Goal: Transaction & Acquisition: Purchase product/service

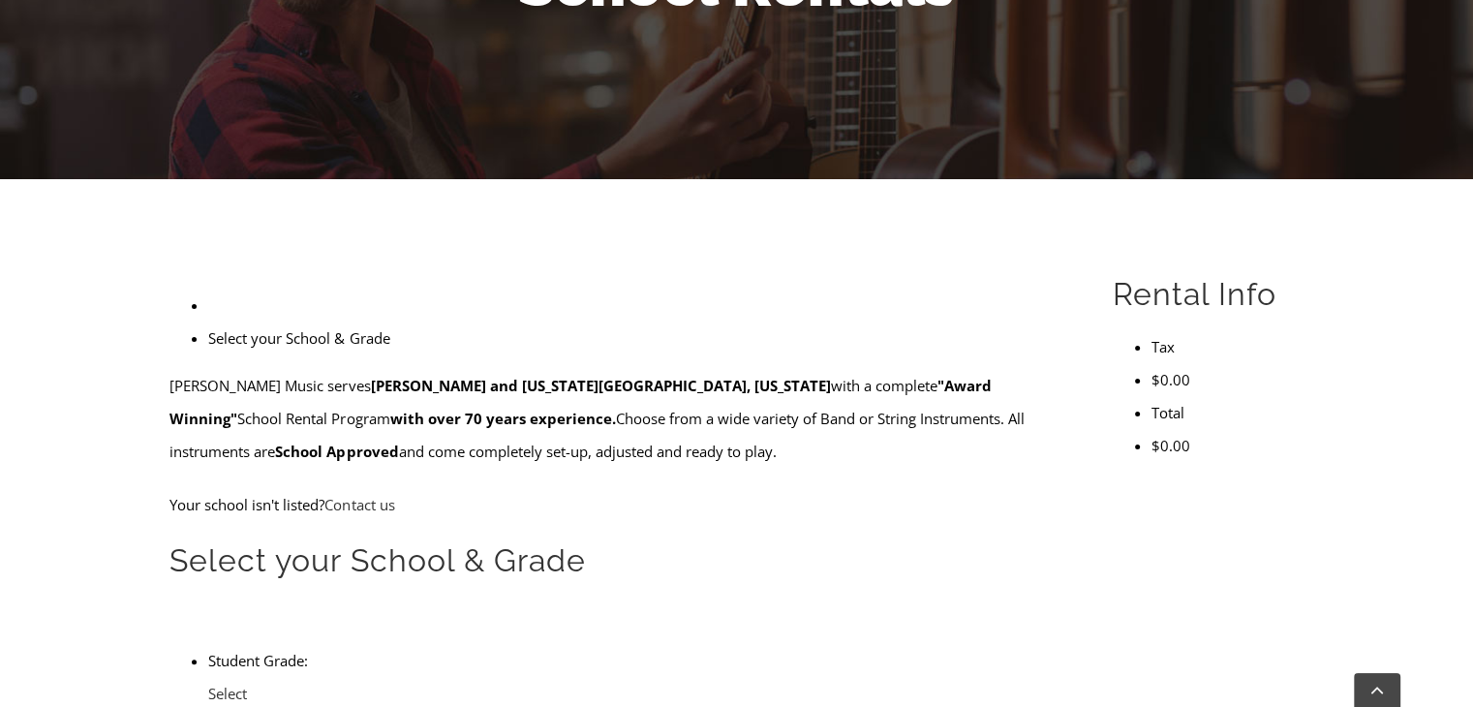
scroll to position [349, 0]
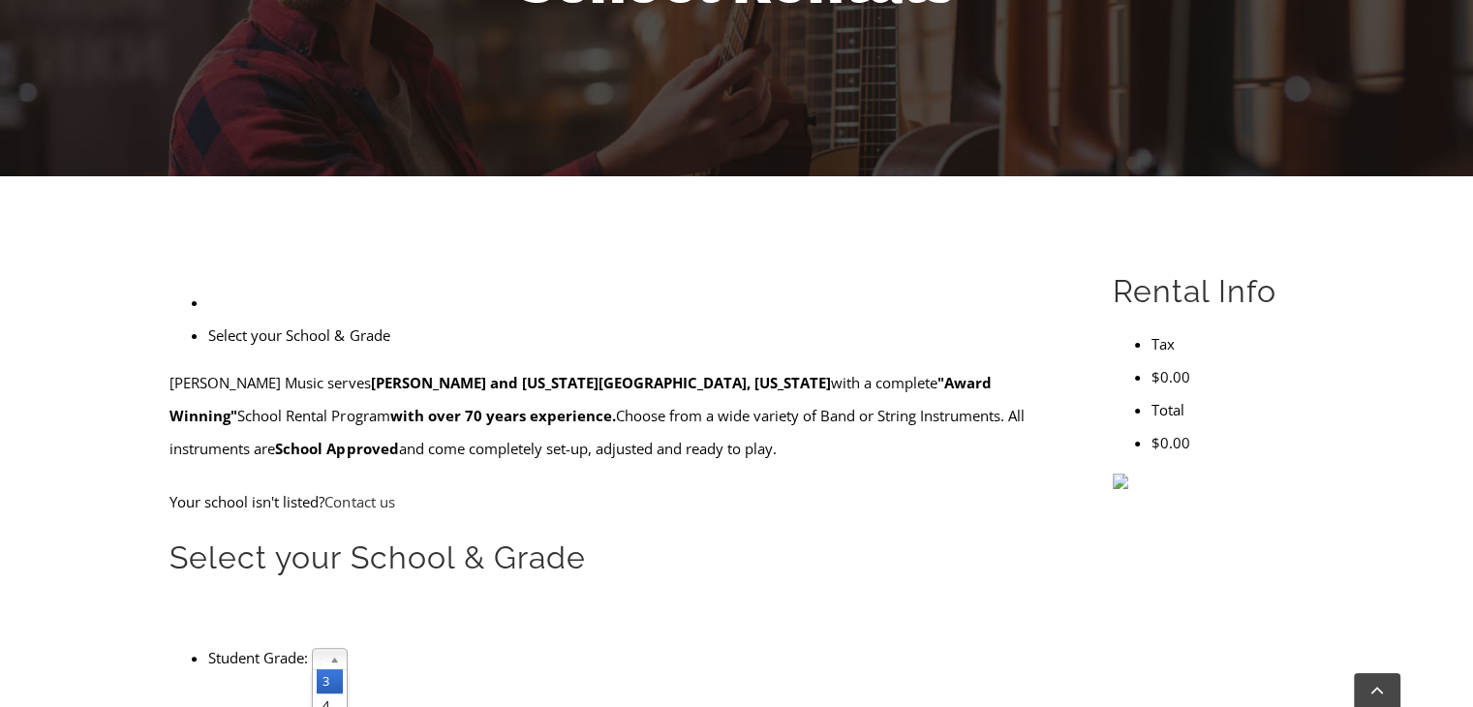
click at [322, 649] on span "Select Grade..." at bounding box center [321, 660] width 1 height 23
click at [343, 694] on li "4" at bounding box center [330, 706] width 26 height 24
type input "penn wood"
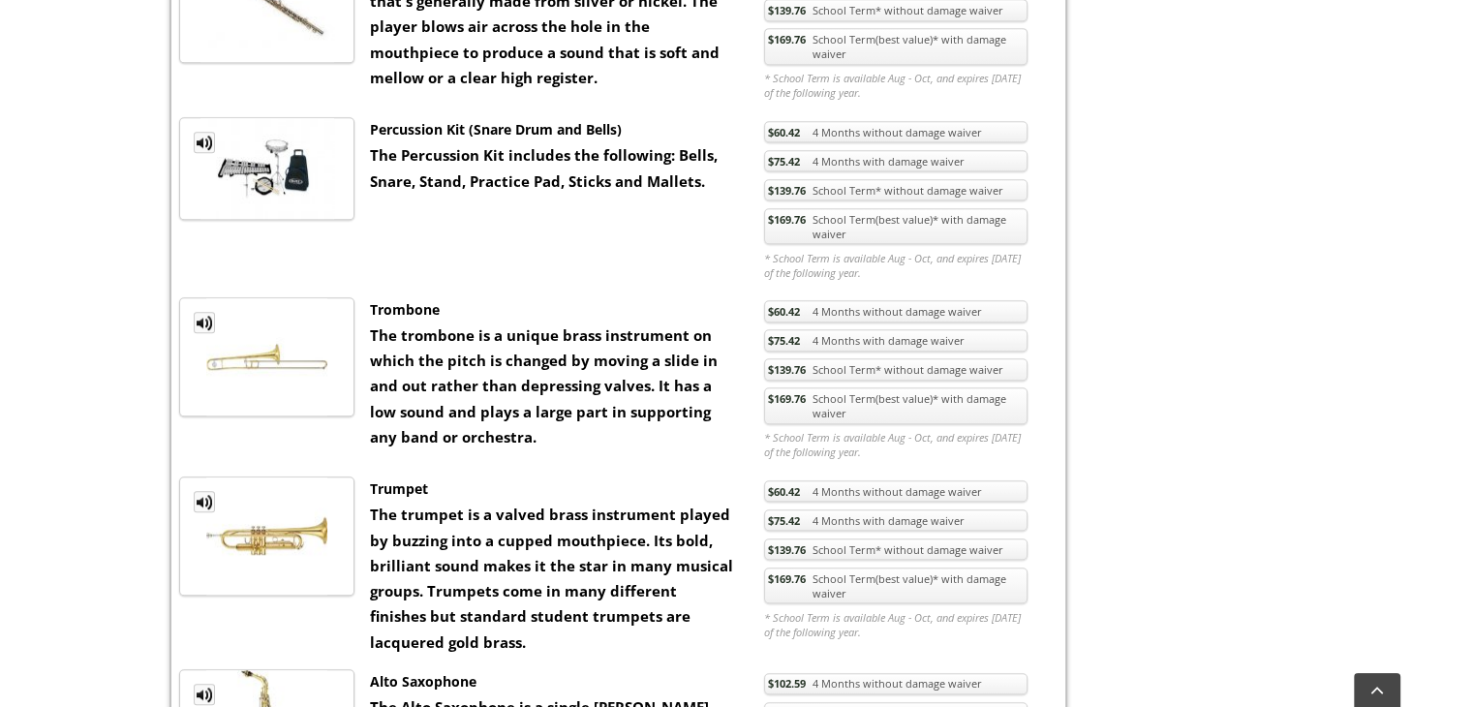
scroll to position [1124, 0]
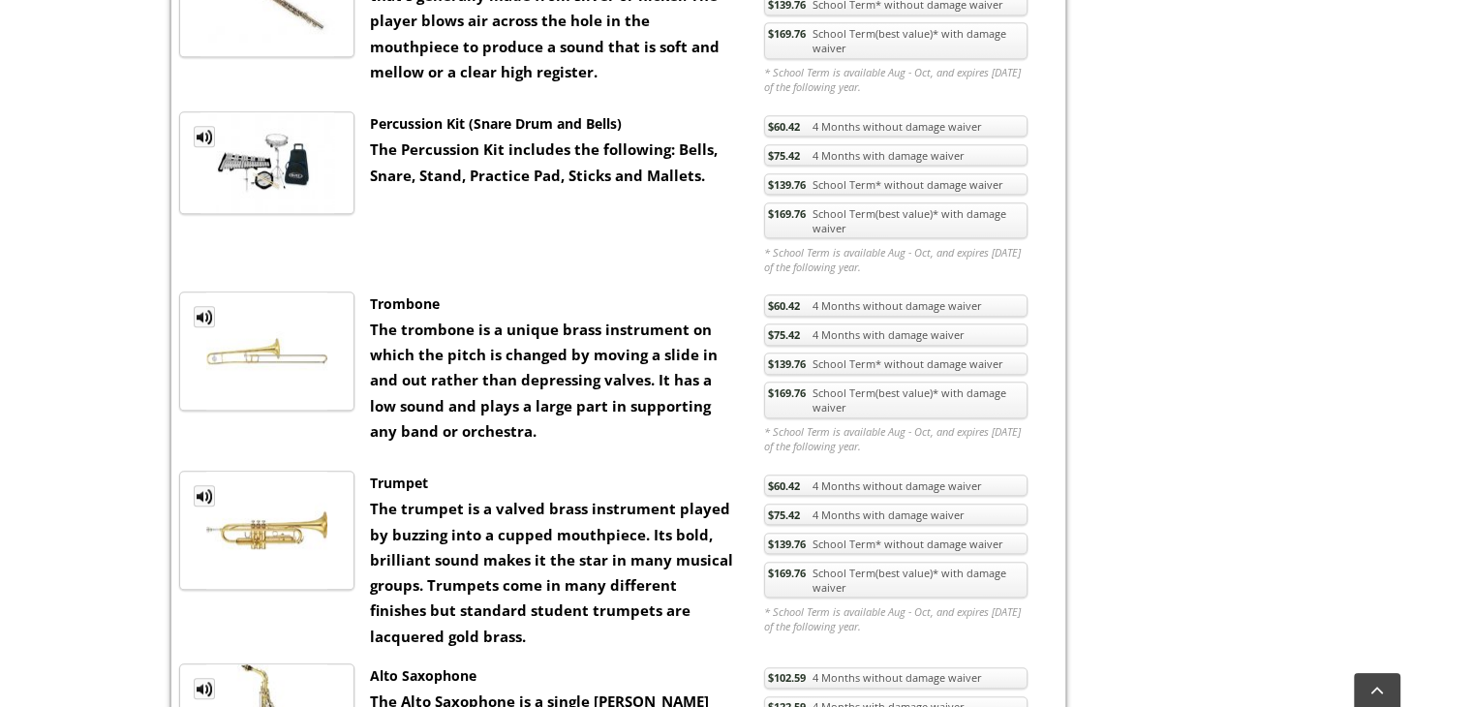
click at [797, 222] on link "$169.76 School Term(best value)* with damage waiver" at bounding box center [895, 220] width 263 height 37
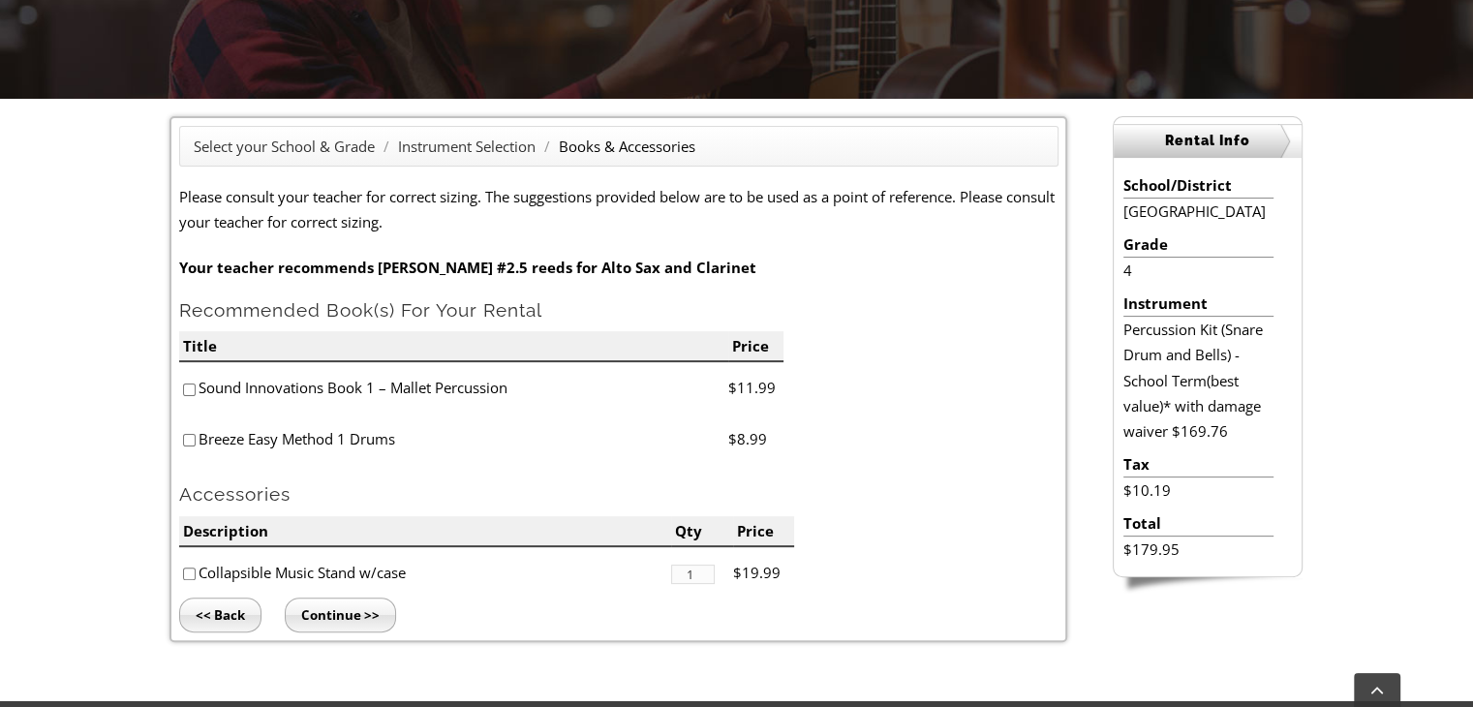
scroll to position [465, 0]
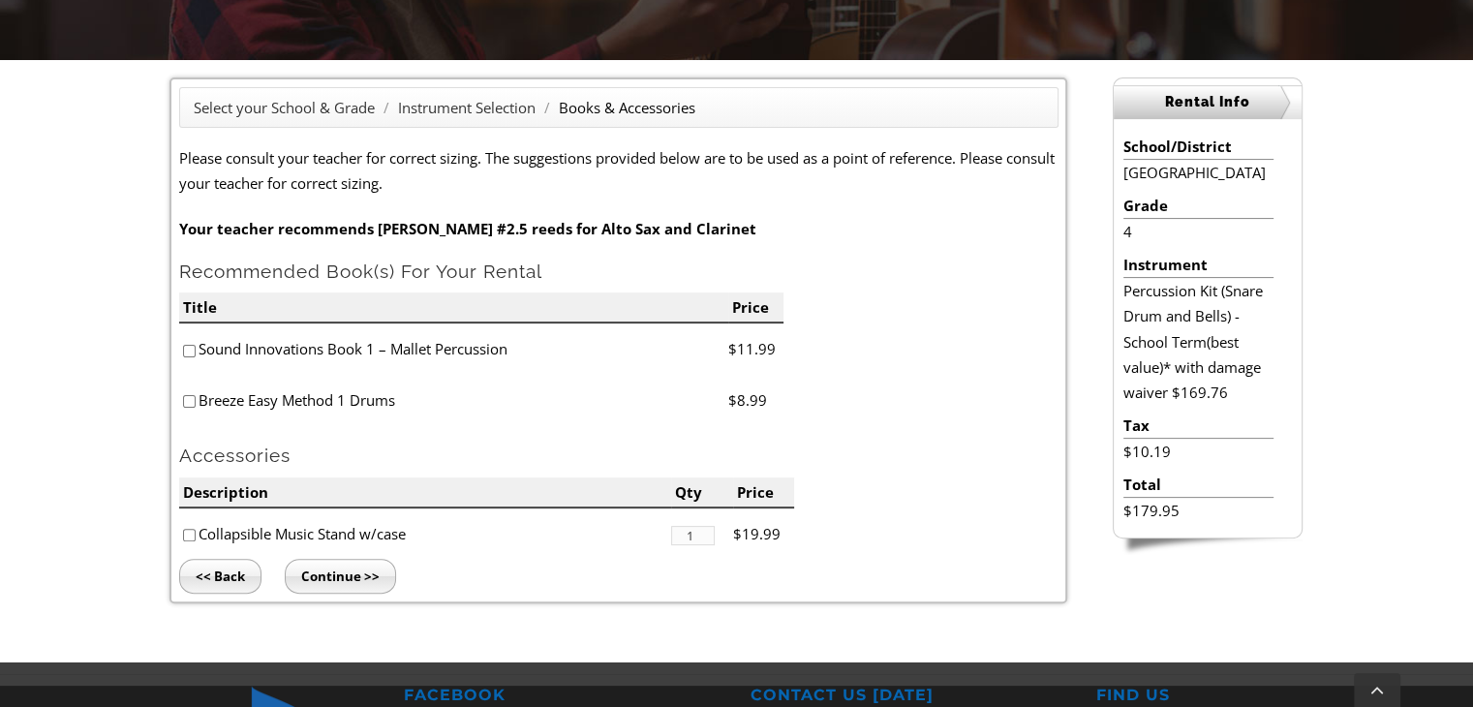
click at [192, 347] on input"] "checkbox" at bounding box center [189, 351] width 13 height 13
checkbox input"] "true"
click at [351, 570] on input "Continue >>" at bounding box center [340, 576] width 111 height 35
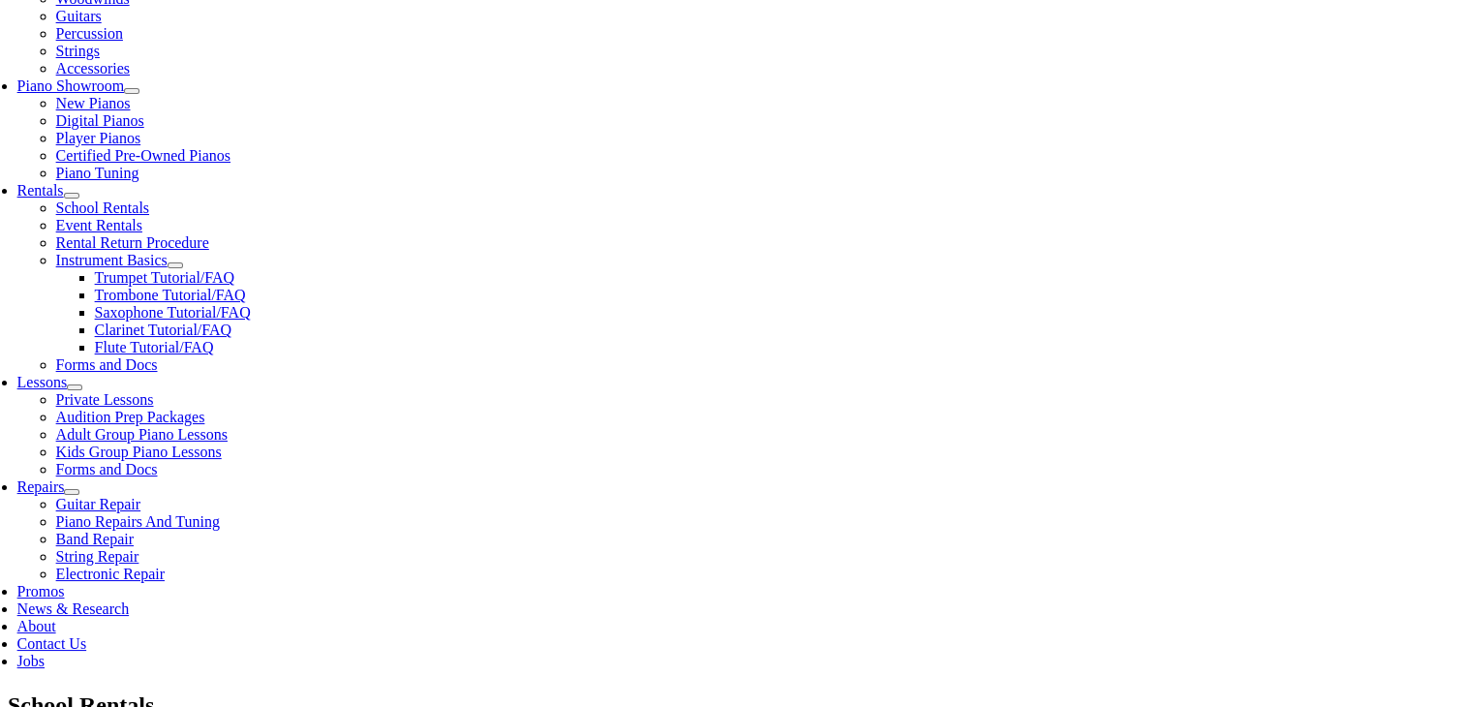
scroll to position [542, 0]
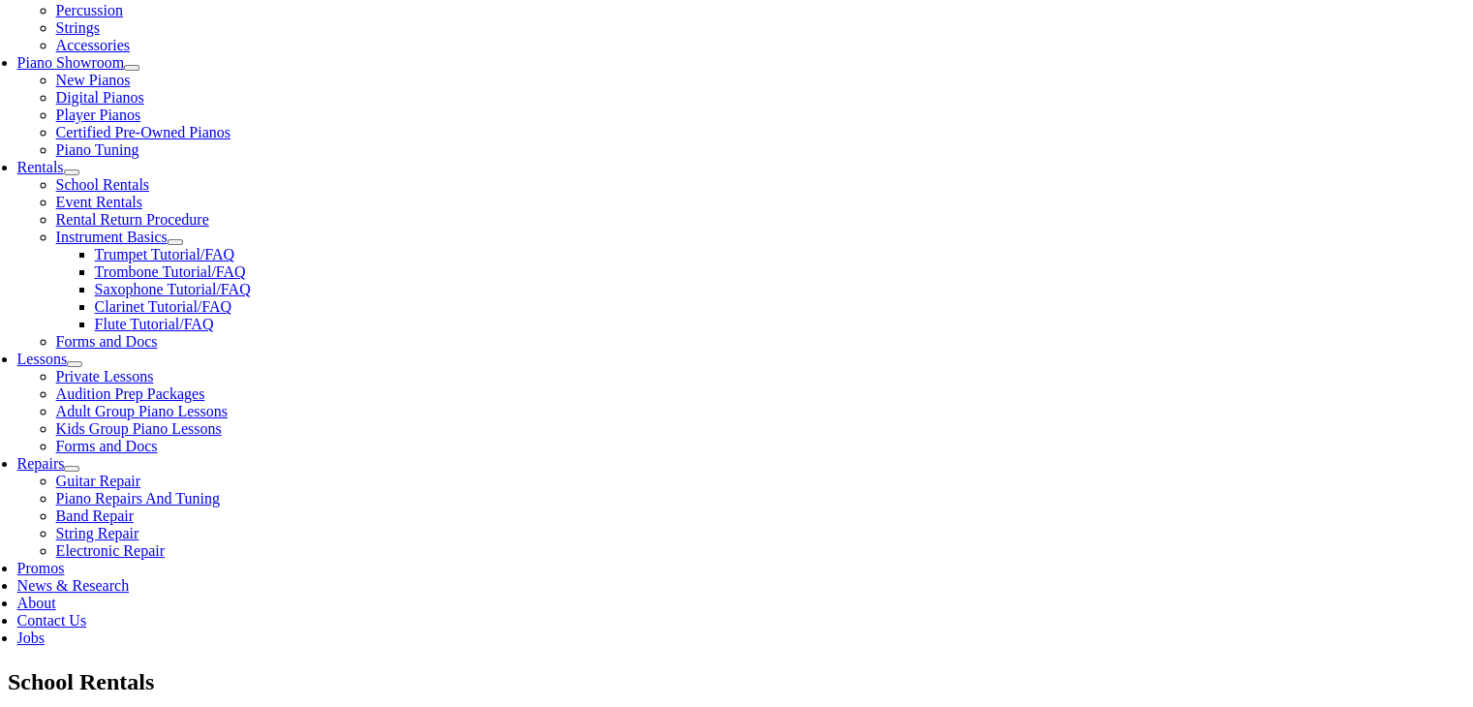
type input "1"
type input "Charlotte"
type input "Sherman"
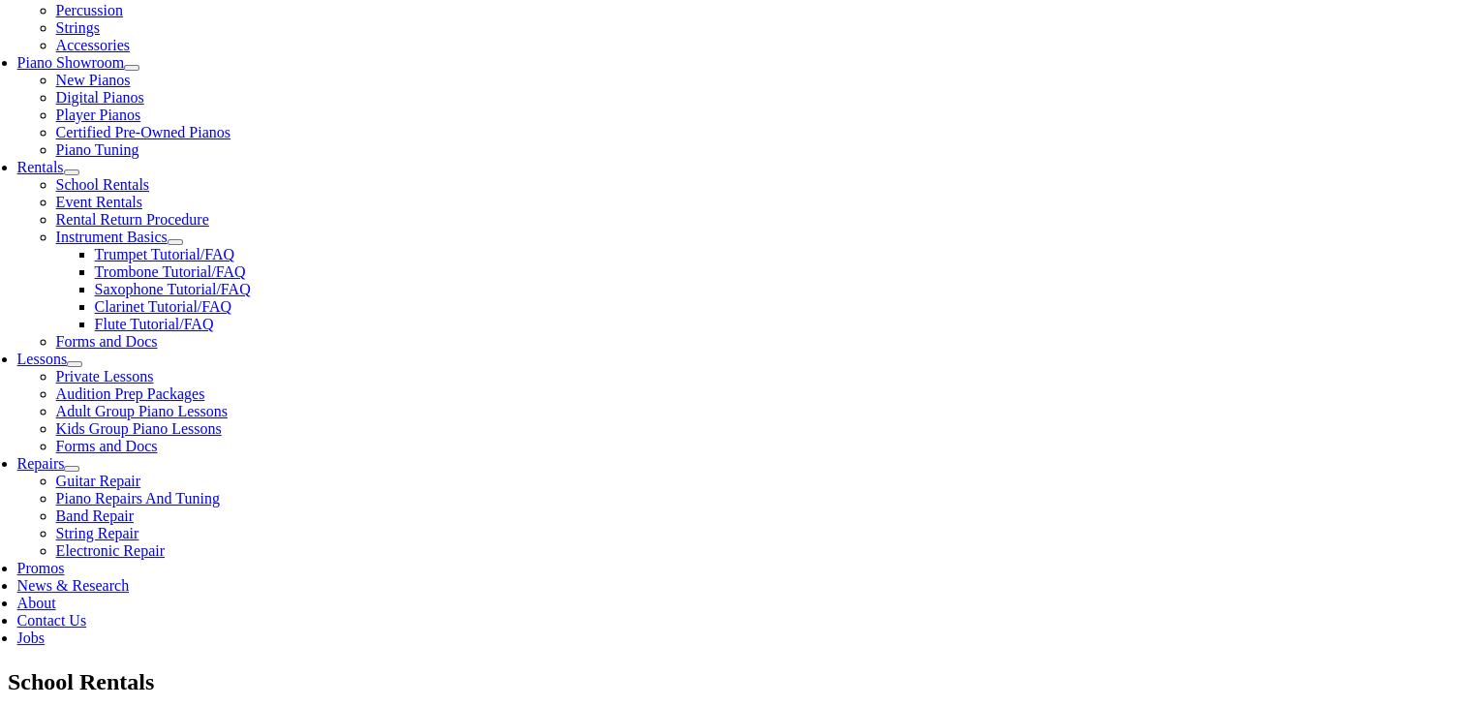
type input "Dewberry"
type input "240-793-5015"
type input "06/12/1979"
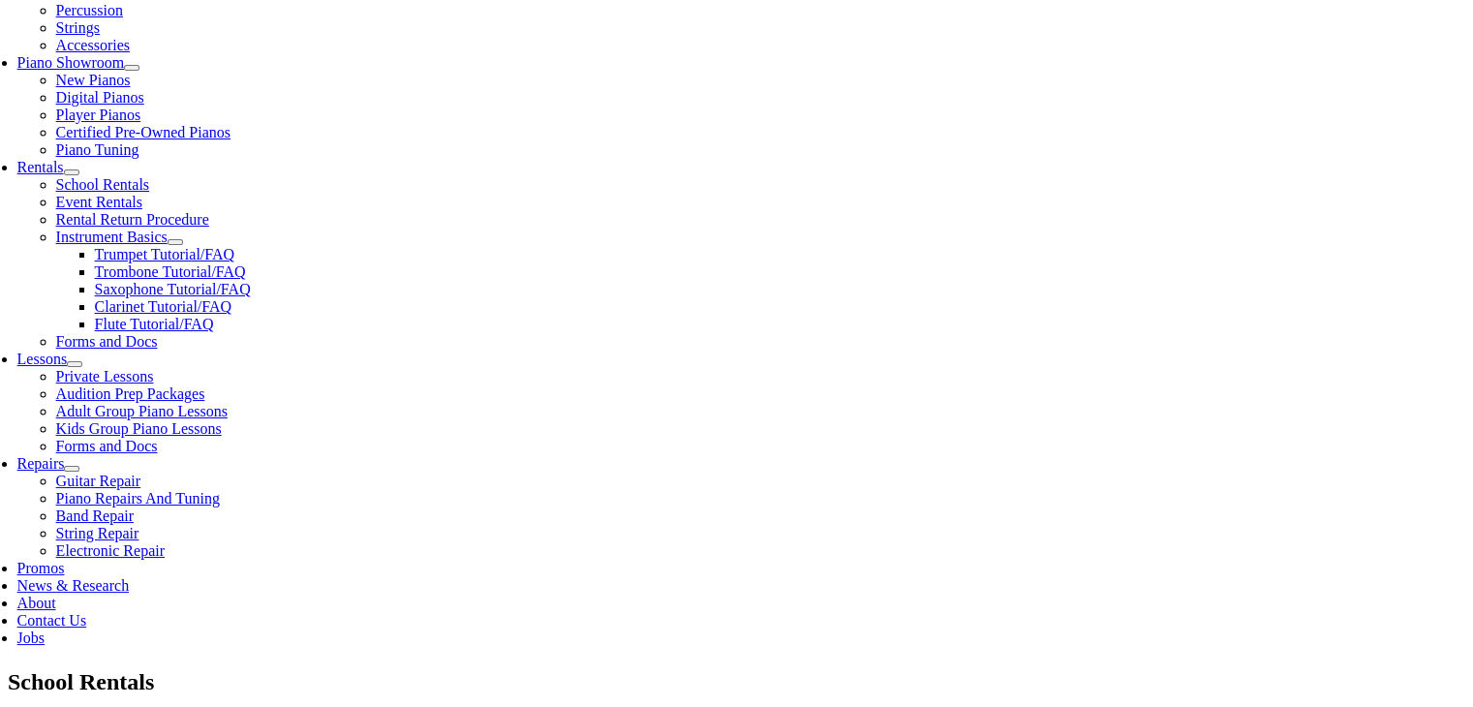
type input "D"
type input "Dewberry"
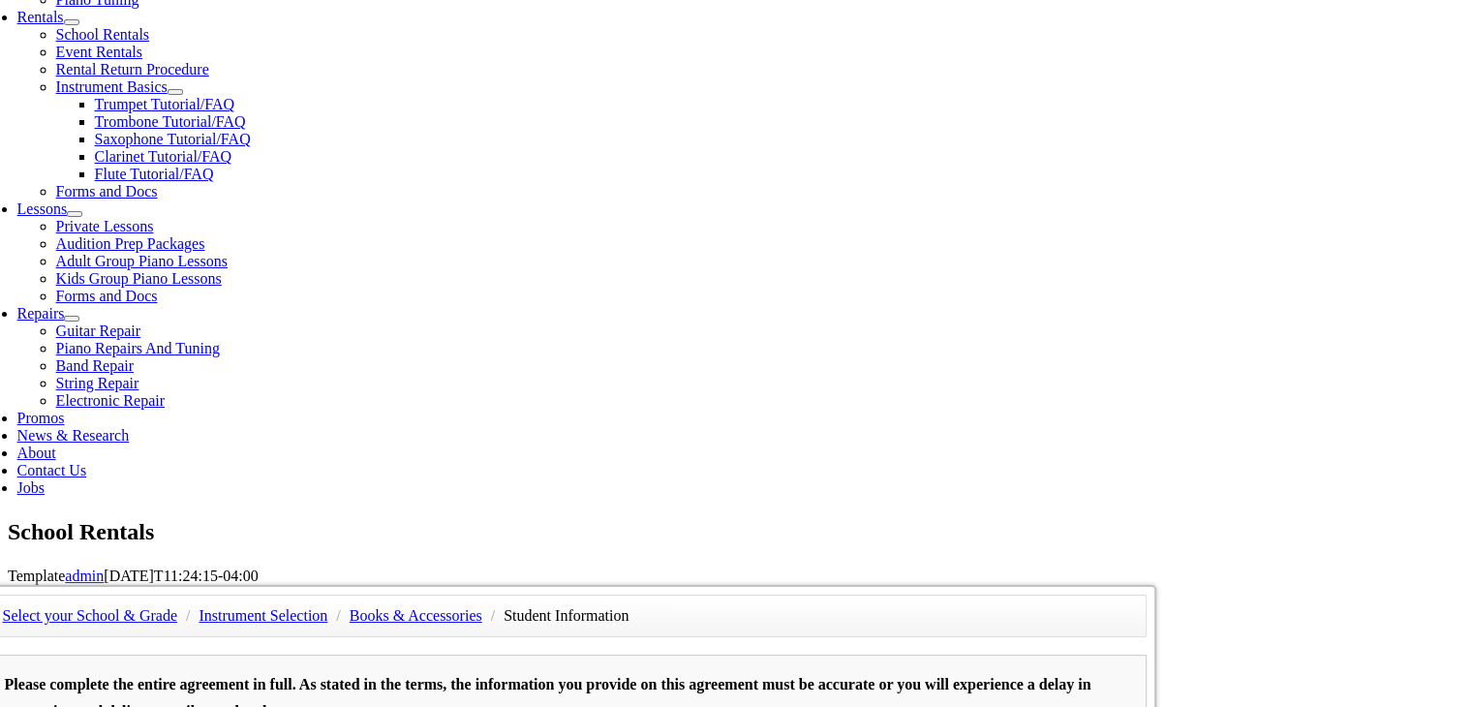
scroll to position [697, 0]
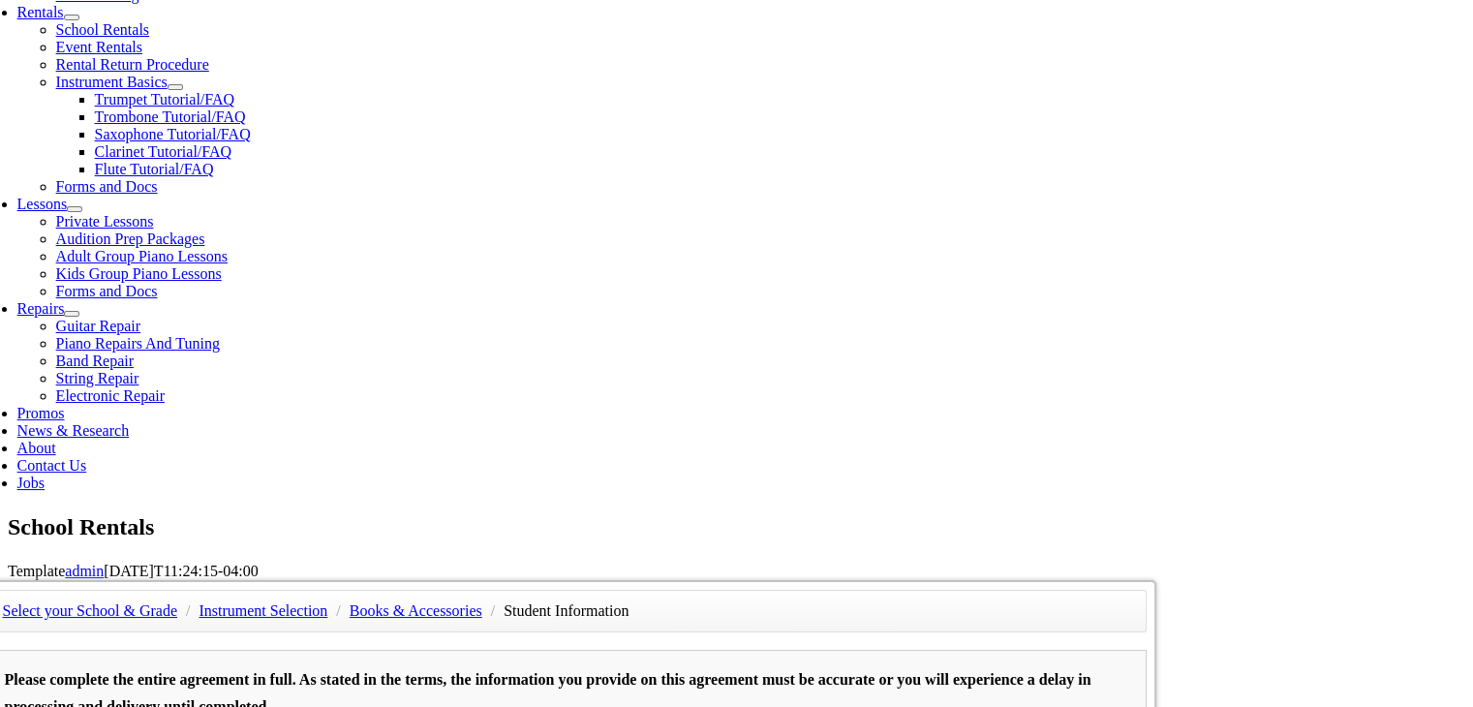
type input "Amanda Sherman"
type input "484-459-9855"
type input "Advent Preschool"
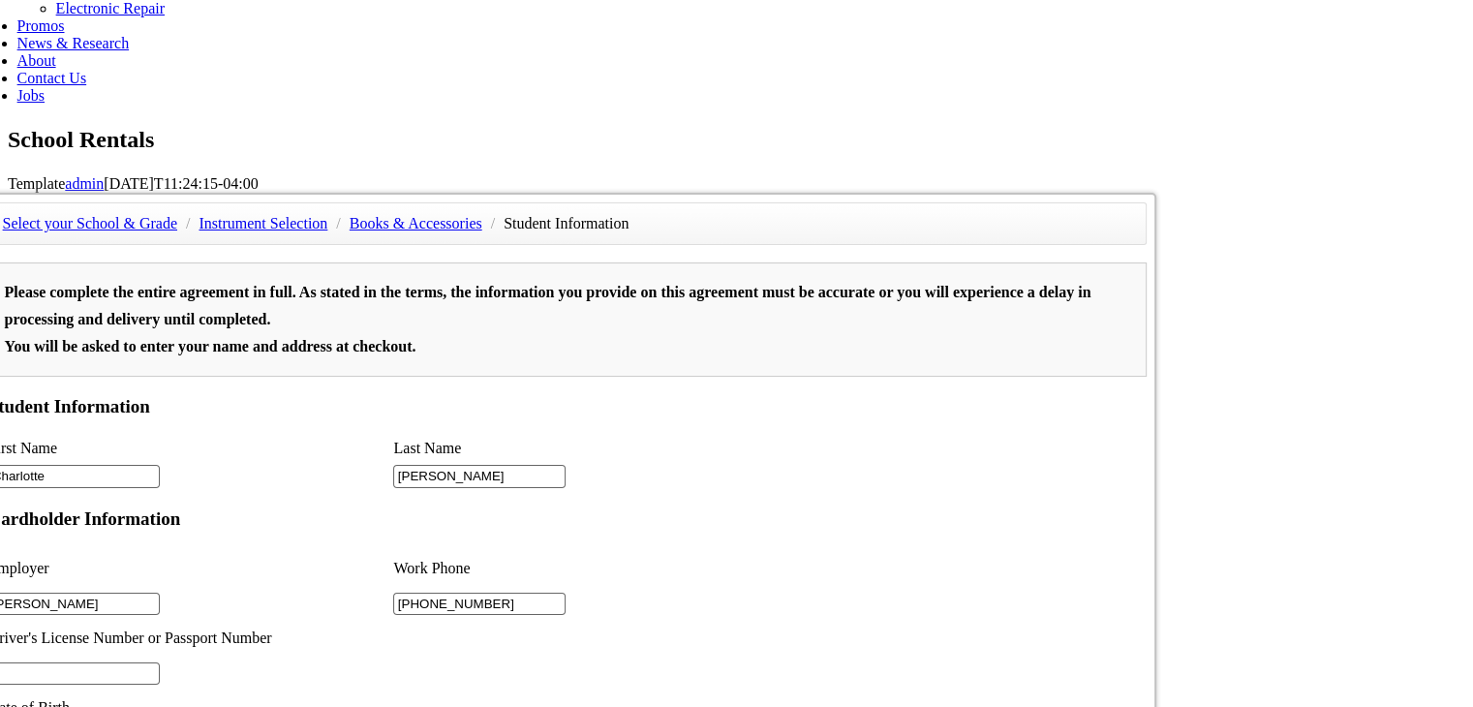
scroll to position [387, 0]
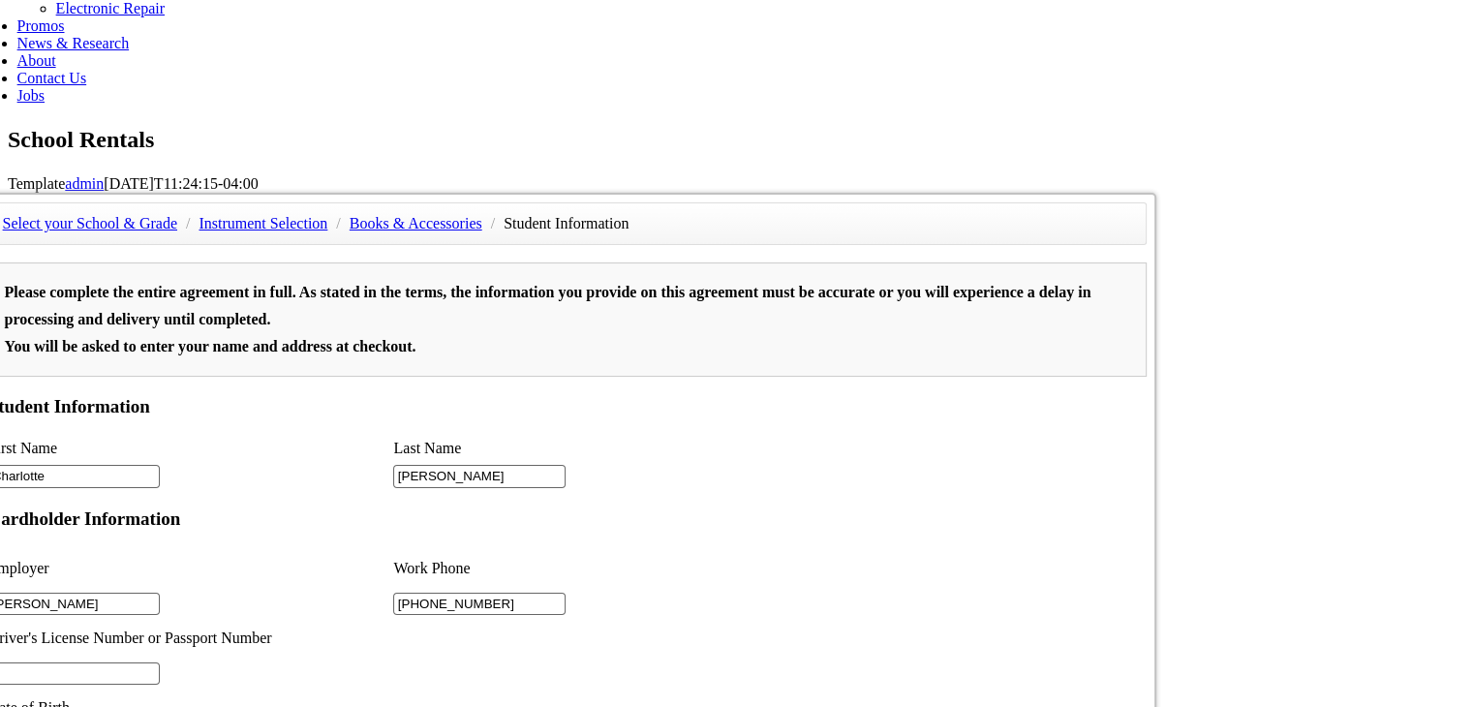
scroll to position [504, 0]
type input "2"
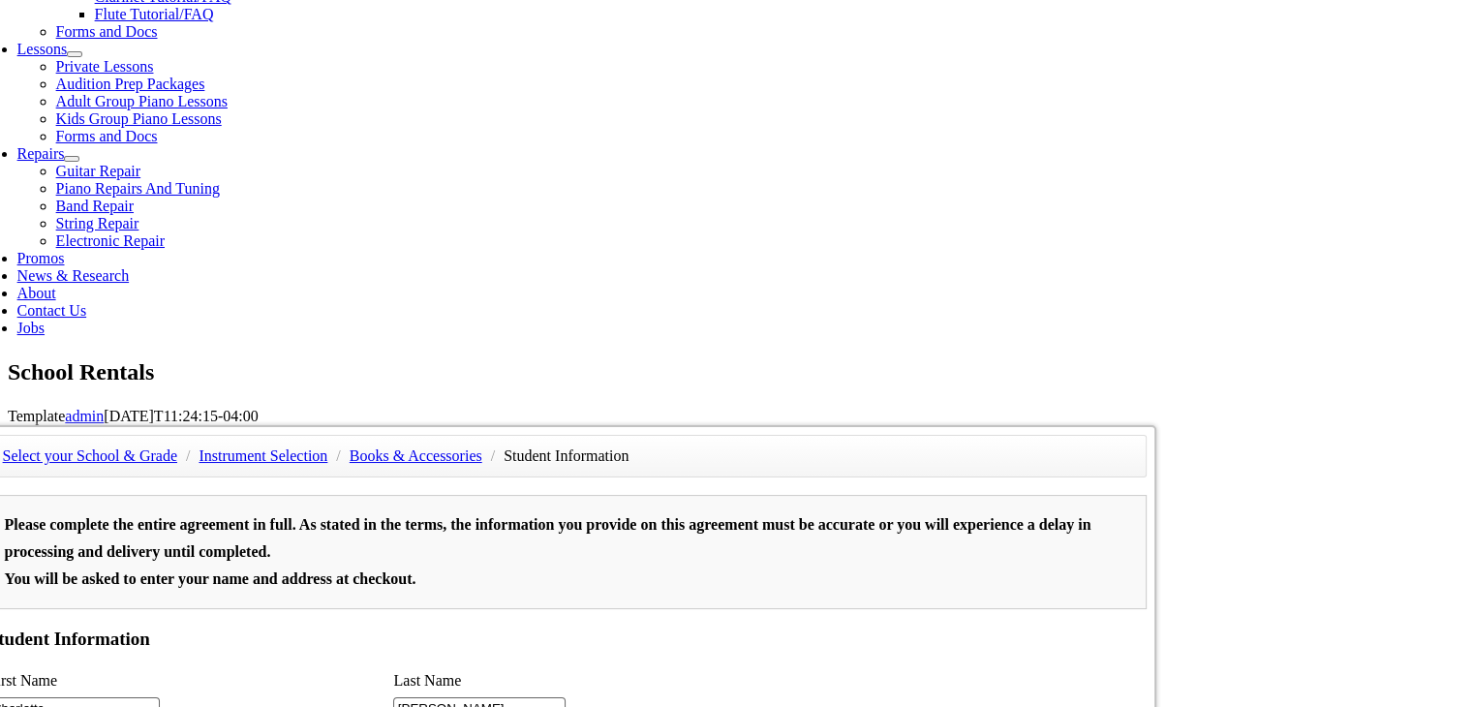
scroll to position [814, 0]
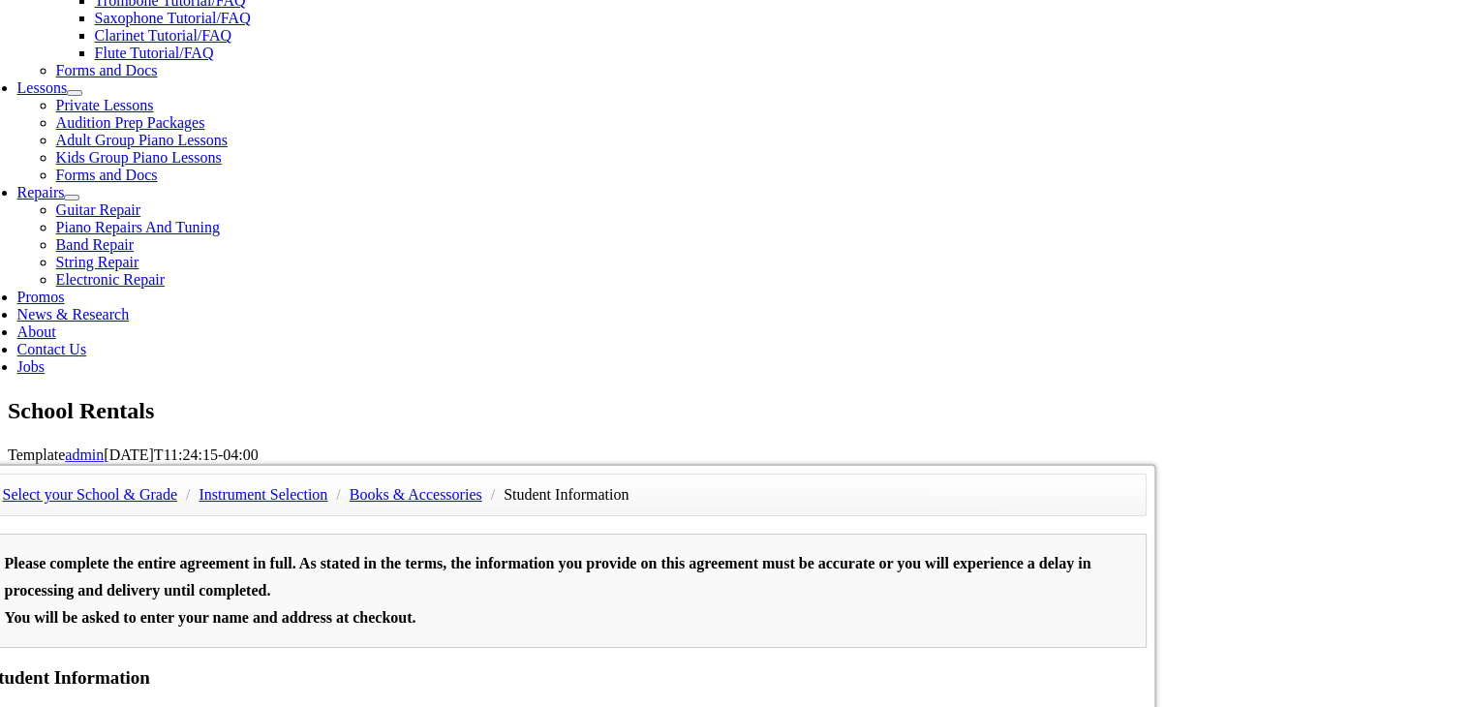
type input "D"
type input "2"
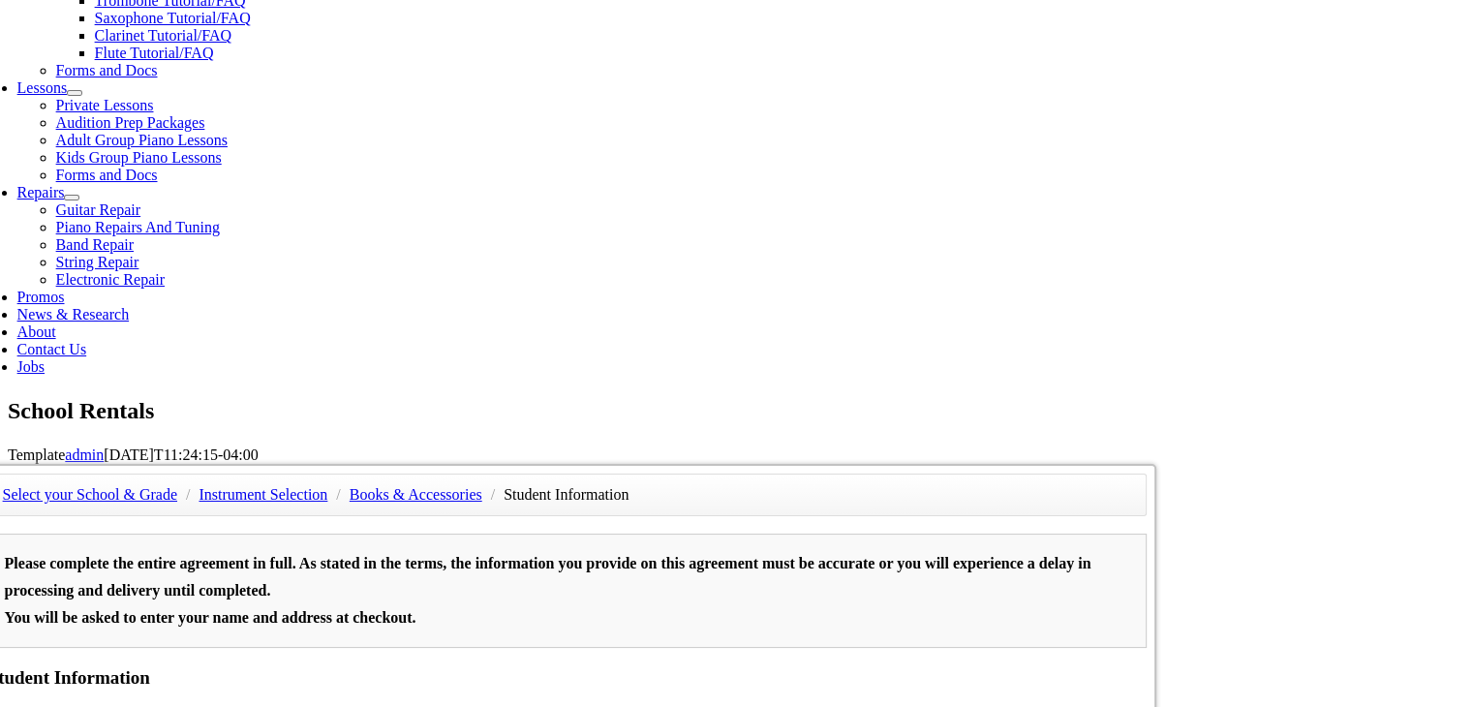
type input "Advent Preschool"
type input "3"
type input "484-459-9855"
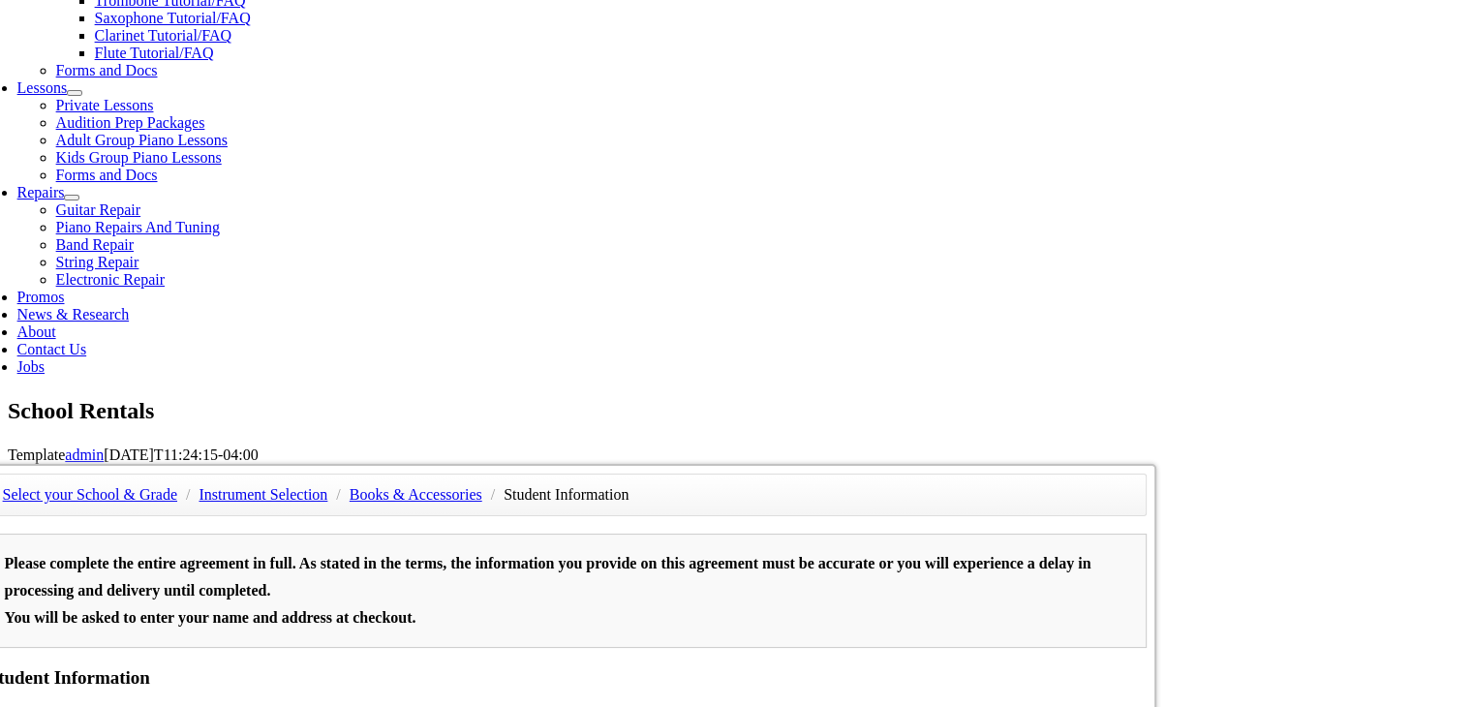
type input "04/04/1984"
type input "26790150"
click at [1157, 464] on div "Select your School & Grade / Instrument Selection / Books & Accessories / Stude…" at bounding box center [568, 464] width 1179 height 0
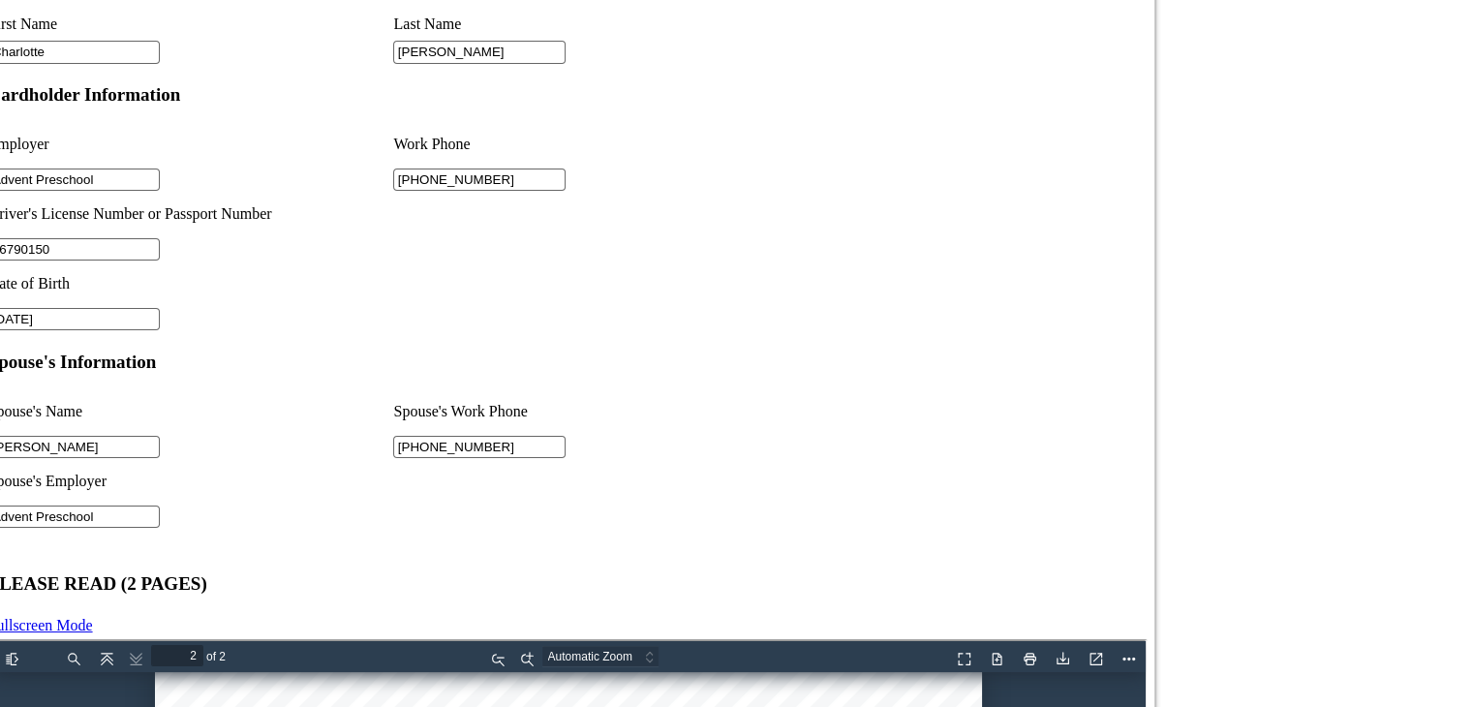
scroll to position [1511, 0]
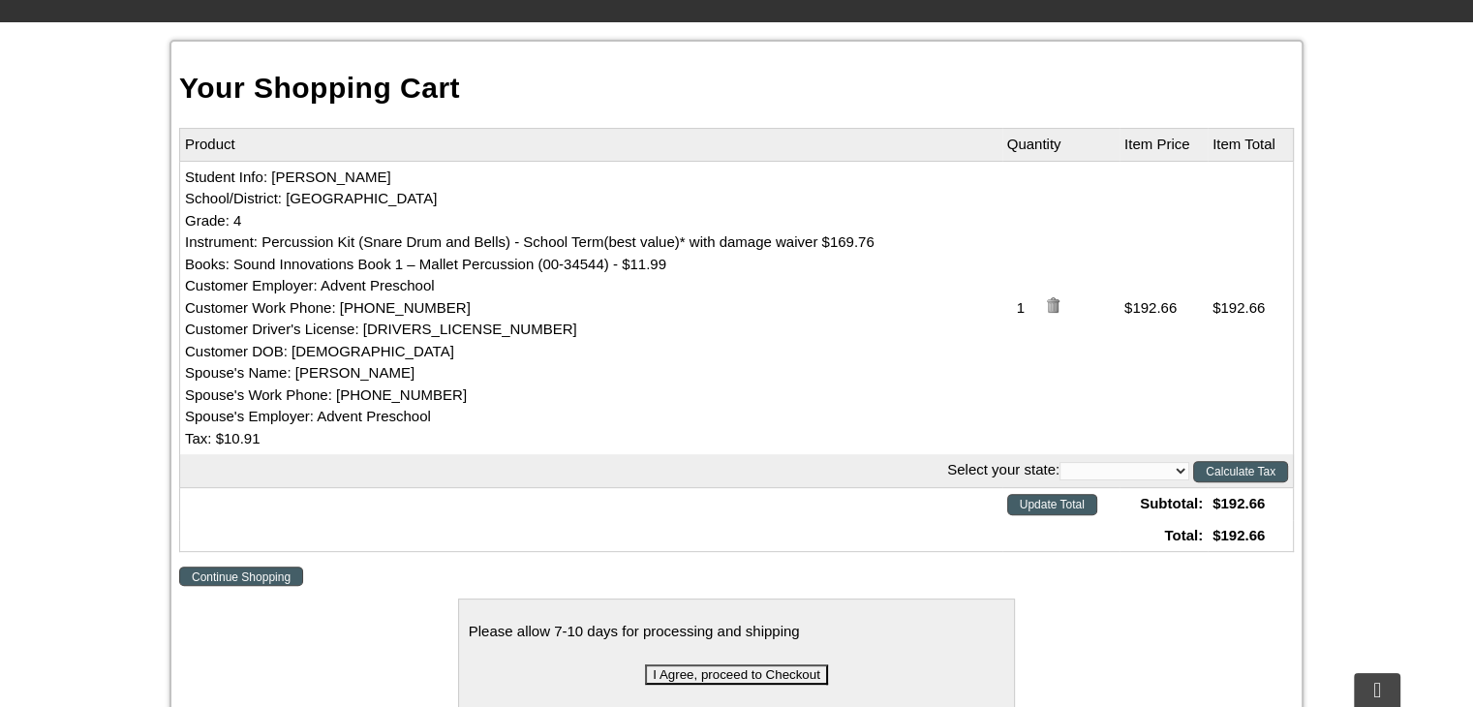
scroll to position [542, 0]
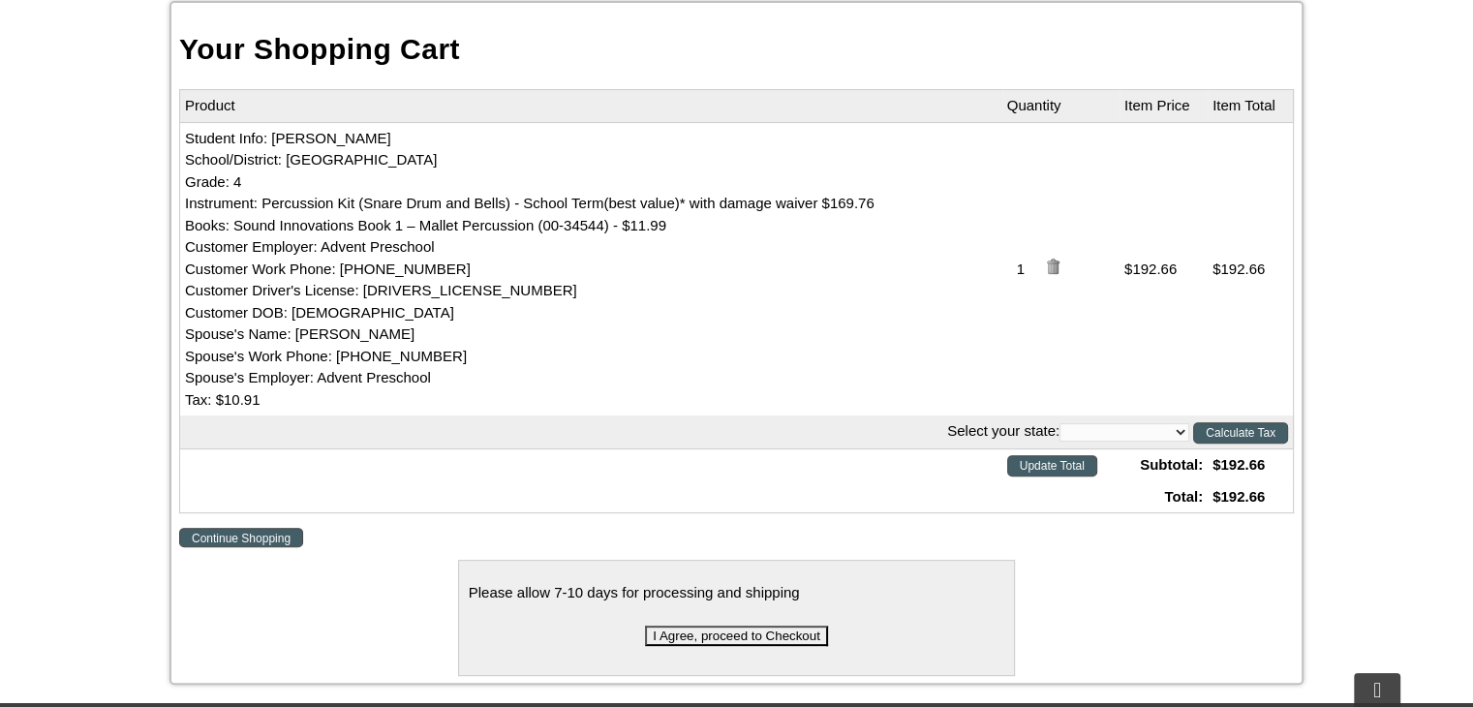
click at [1151, 437] on select "[US_STATE] [US_STATE] [US_STATE] [US_STATE] [US_STATE] [US_STATE] [US_STATE] [U…" at bounding box center [1125, 432] width 130 height 18
drag, startPoint x: 1151, startPoint y: 437, endPoint x: 1131, endPoint y: 438, distance: 19.4
click at [1131, 438] on select "[US_STATE] [US_STATE] [US_STATE] [US_STATE] [US_STATE] [US_STATE] [US_STATE] [U…" at bounding box center [1125, 432] width 130 height 18
select select "PA"
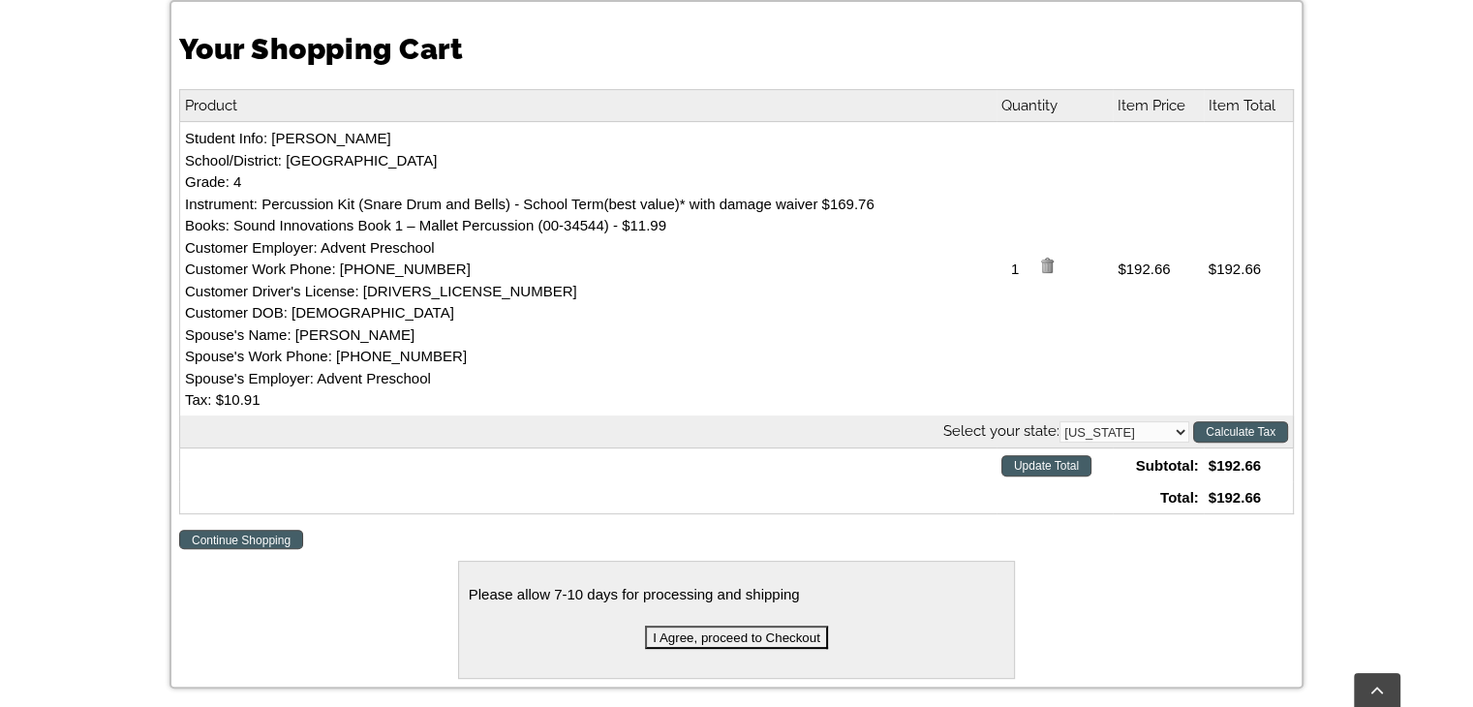
click at [1060, 422] on select "[US_STATE] [US_STATE] [US_STATE] [US_STATE] [US_STATE] [US_STATE] [US_STATE] [U…" at bounding box center [1125, 431] width 130 height 21
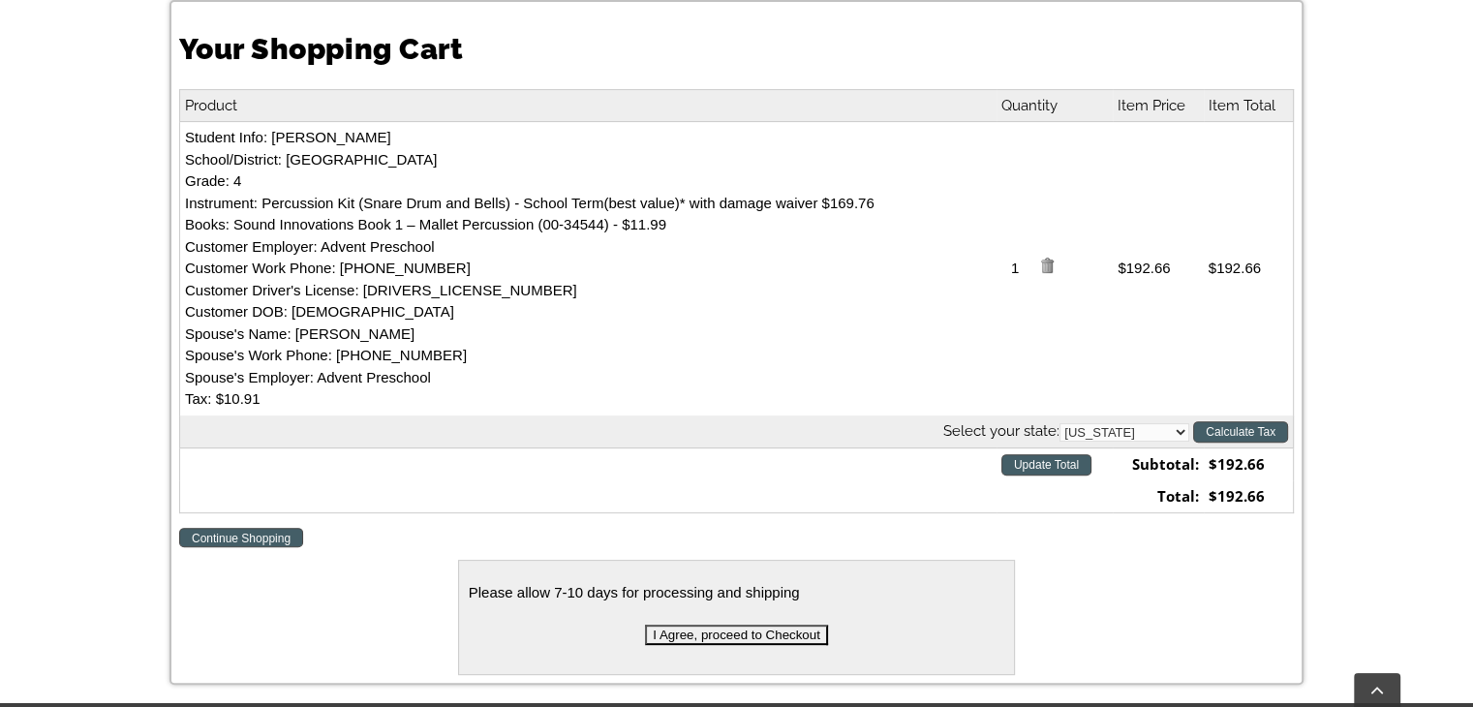
click at [666, 513] on div "Your Shopping Cart Product Quantity Item Price Item Total Student Info: [PERSON…" at bounding box center [736, 342] width 1133 height 684
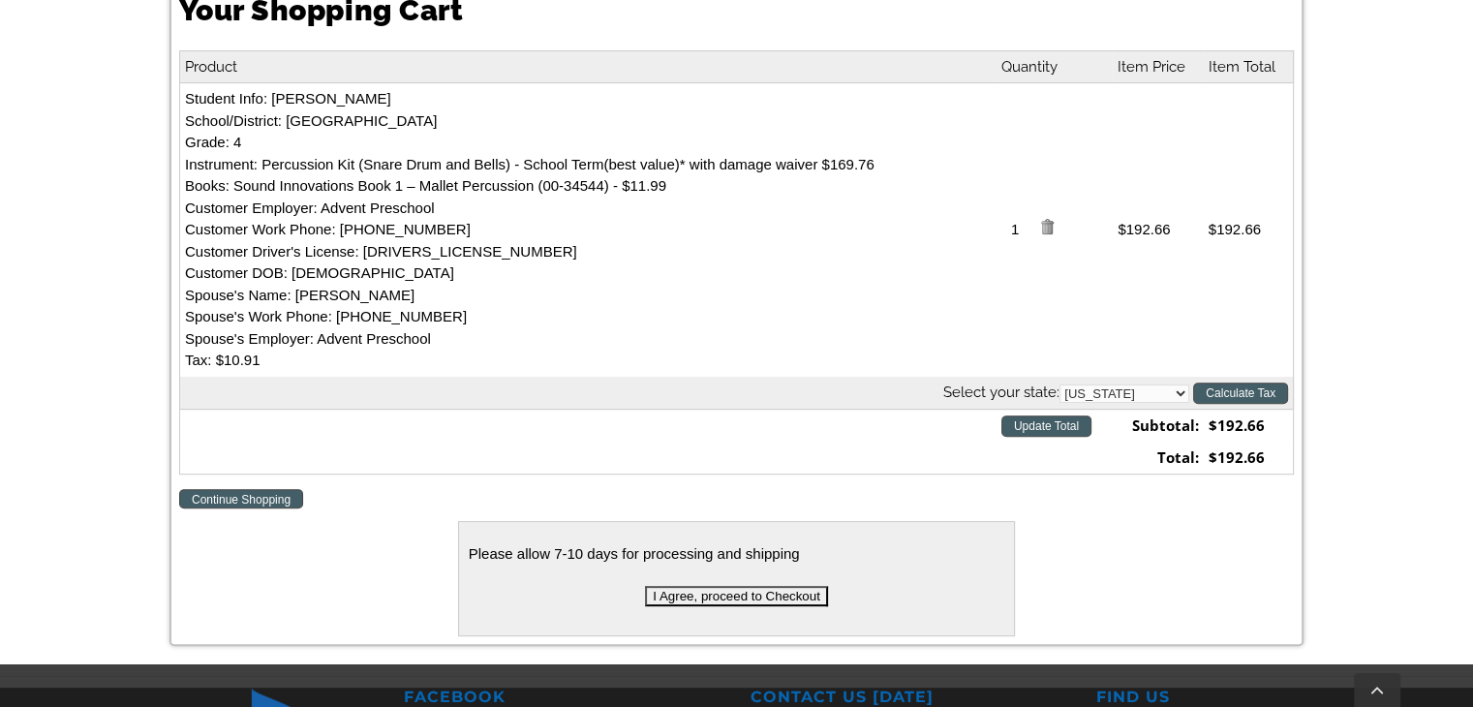
scroll to position [620, 0]
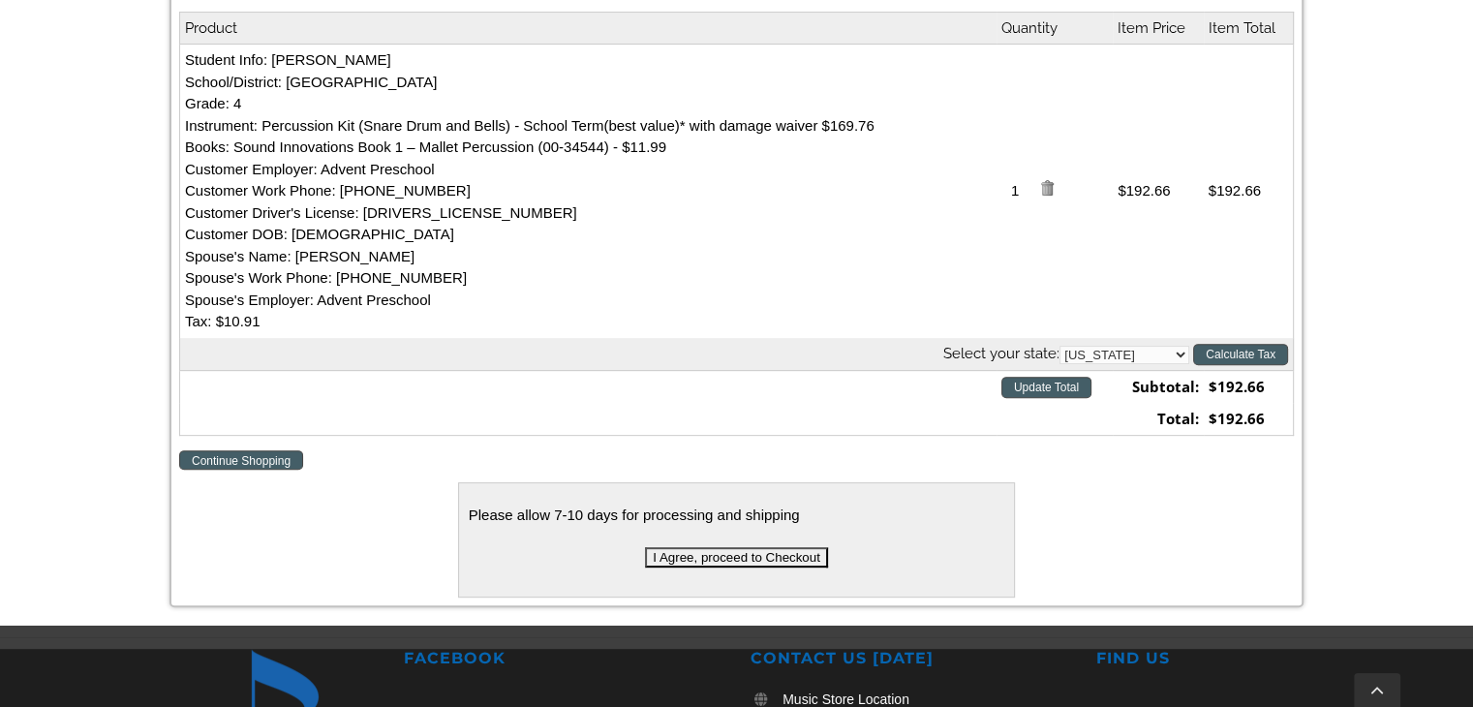
click at [728, 555] on input "I Agree, proceed to Checkout" at bounding box center [736, 557] width 183 height 20
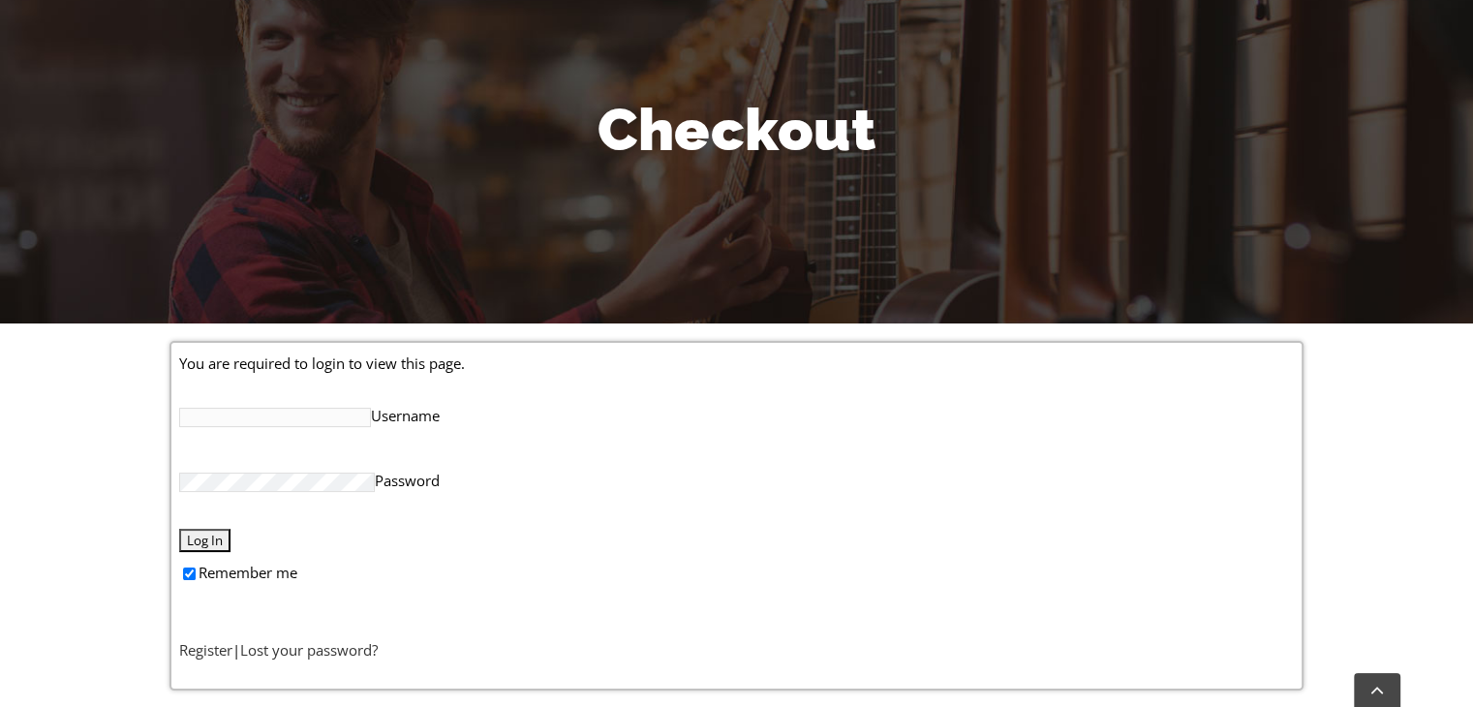
scroll to position [232, 0]
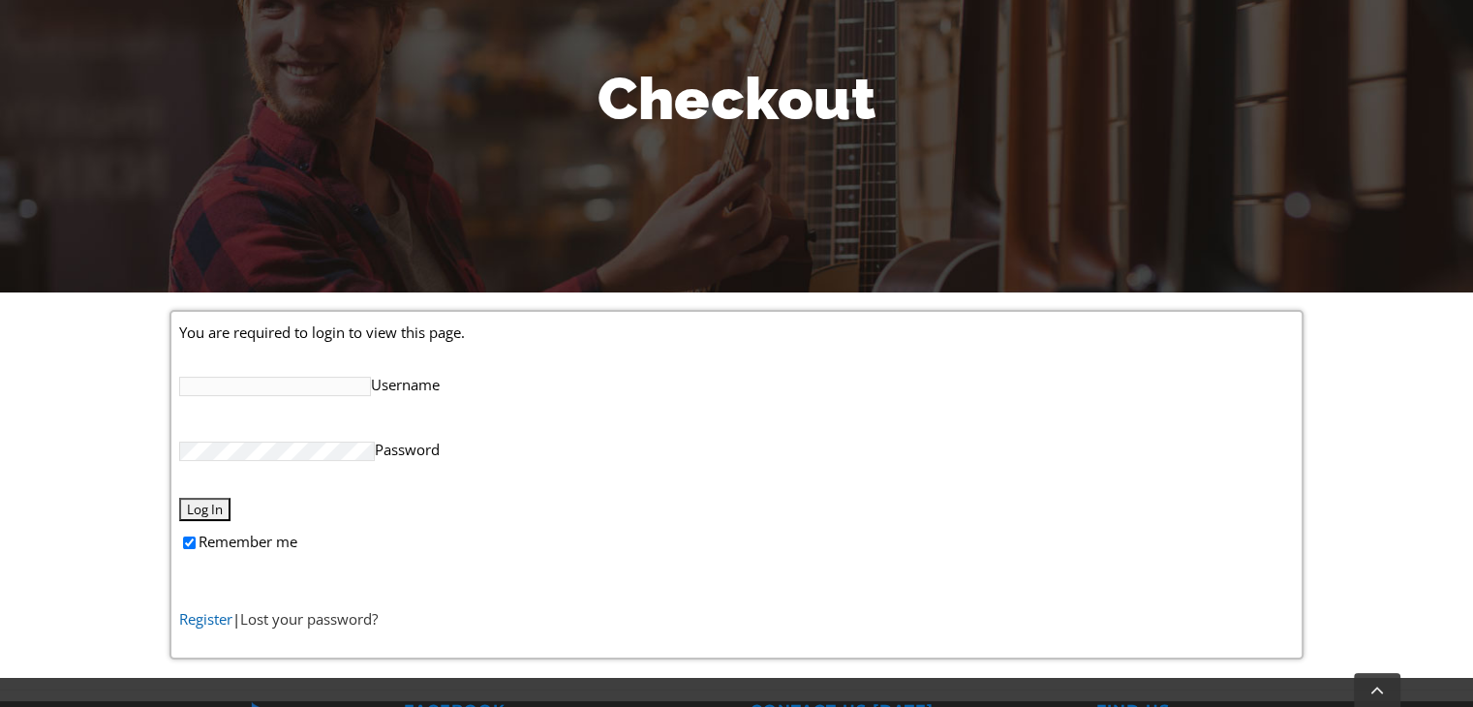
click at [216, 619] on link "Register" at bounding box center [205, 618] width 53 height 19
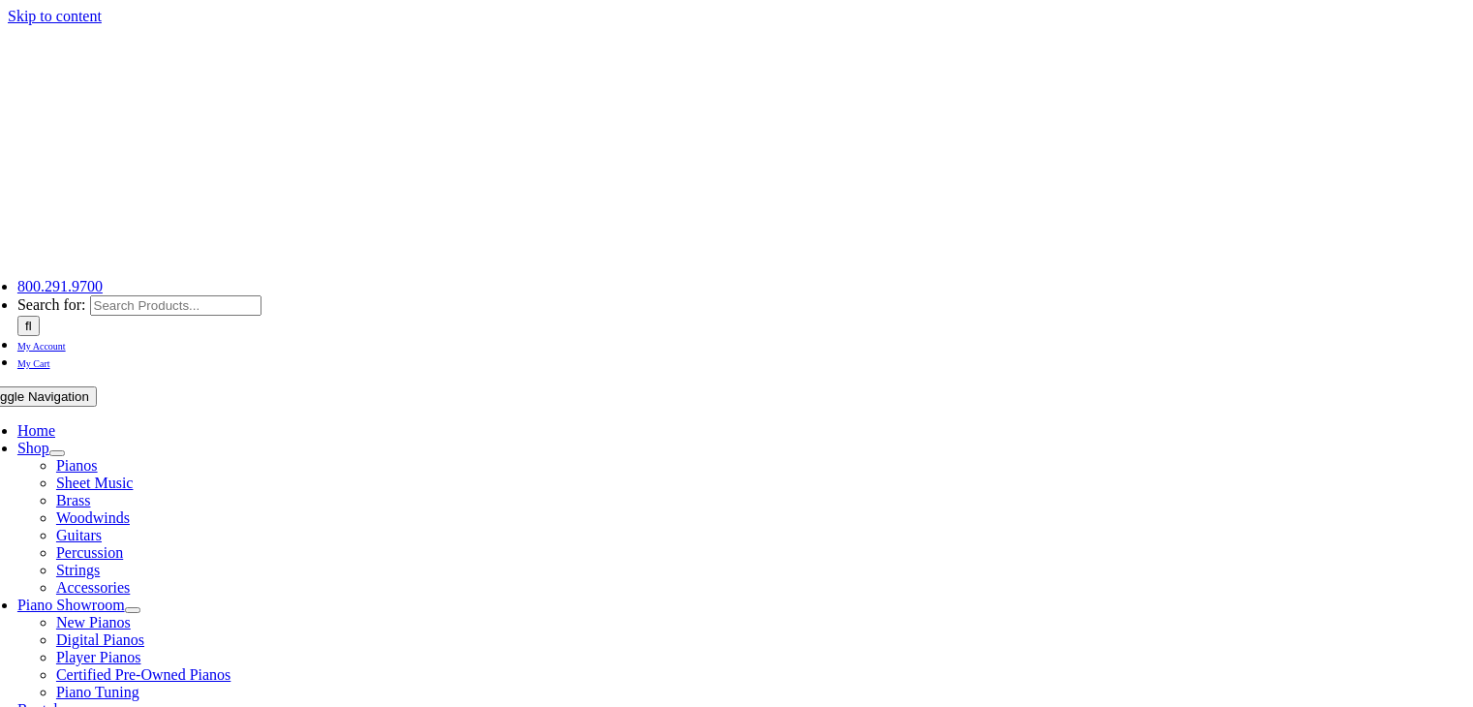
select select "PA"
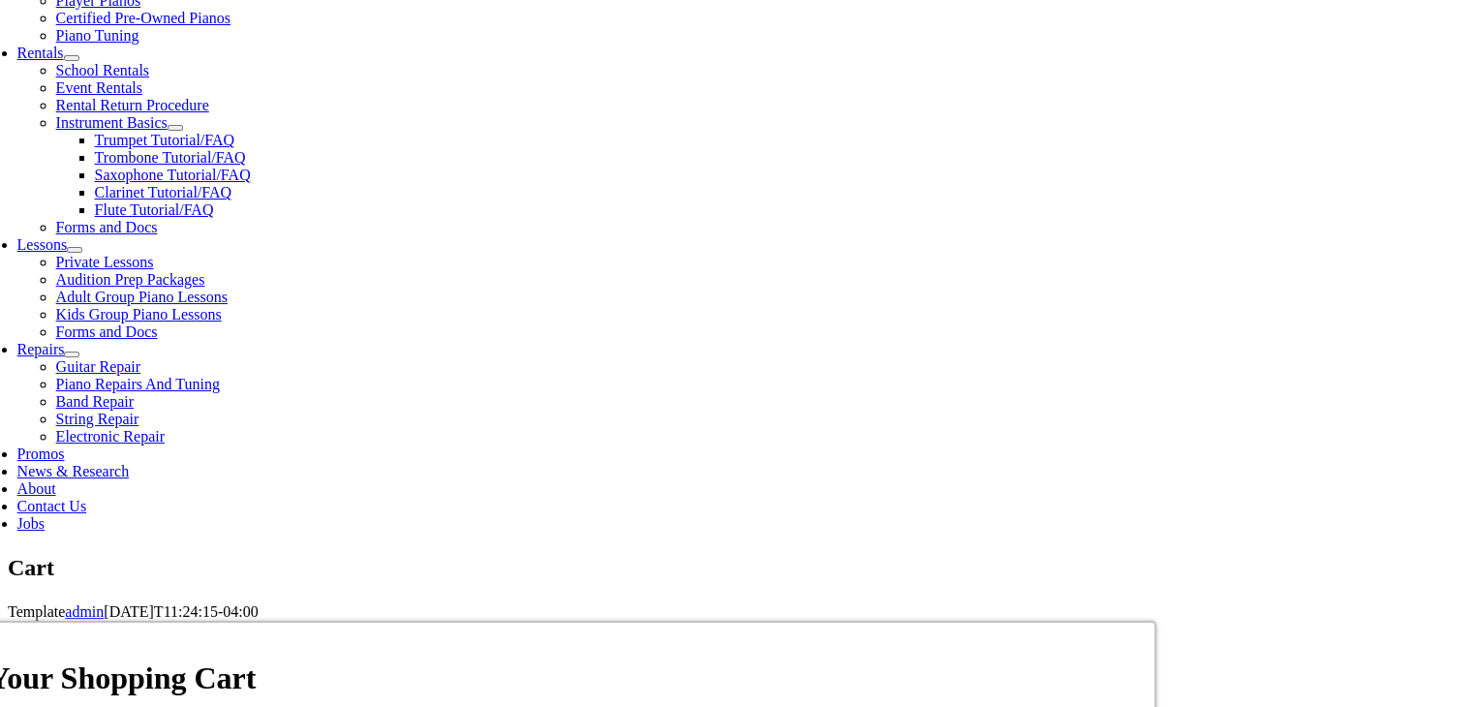
scroll to position [659, 0]
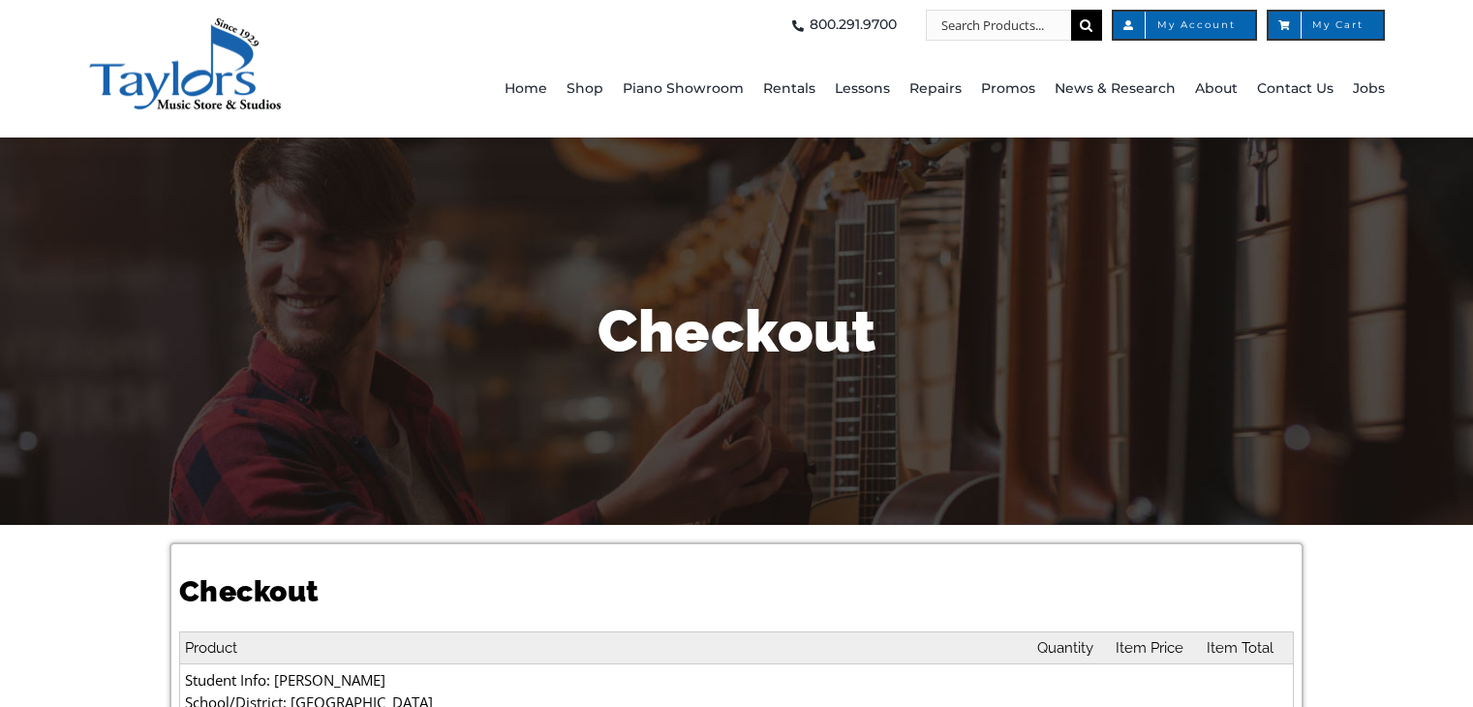
select select
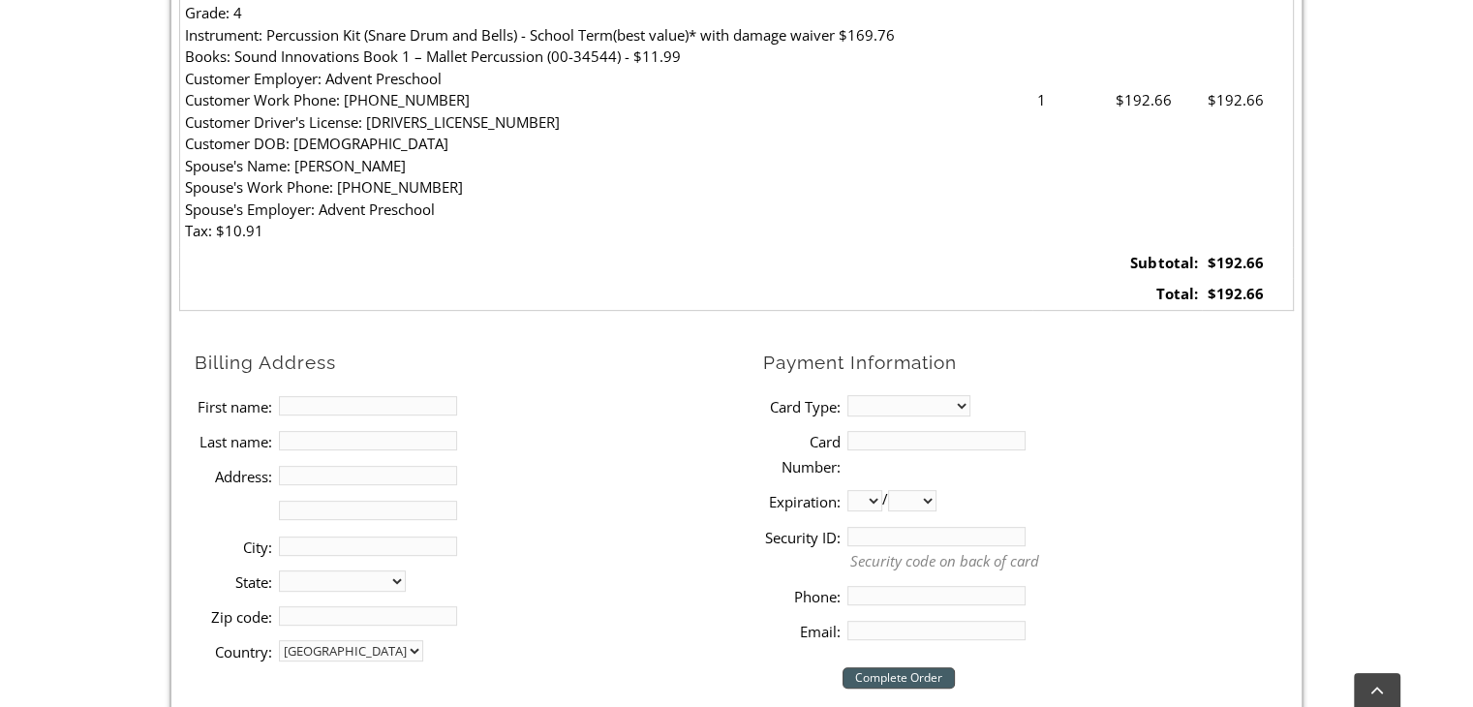
scroll to position [736, 0]
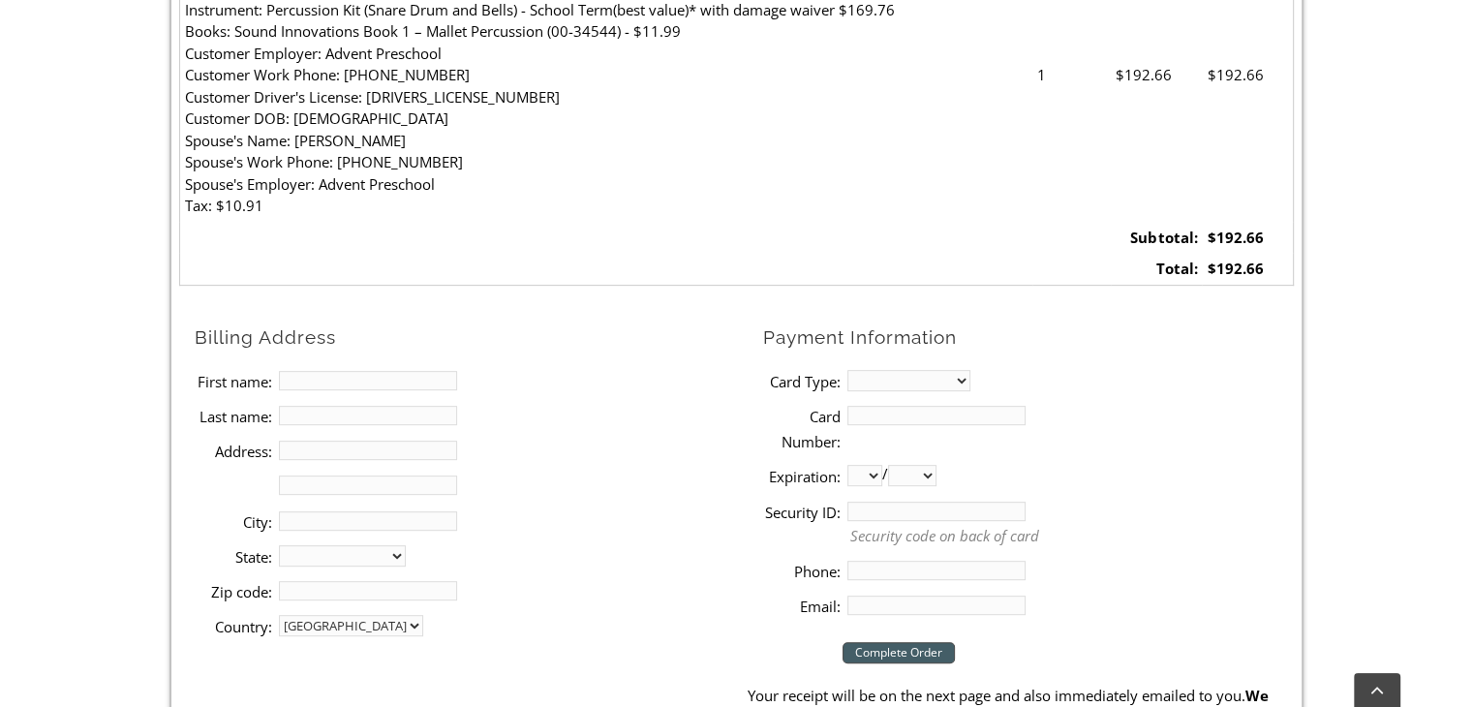
click at [318, 371] on input "First name:" at bounding box center [368, 380] width 178 height 19
type input "[PERSON_NAME]"
type input "1151 Cardinal Dr"
type input "[GEOGRAPHIC_DATA][PERSON_NAME]"
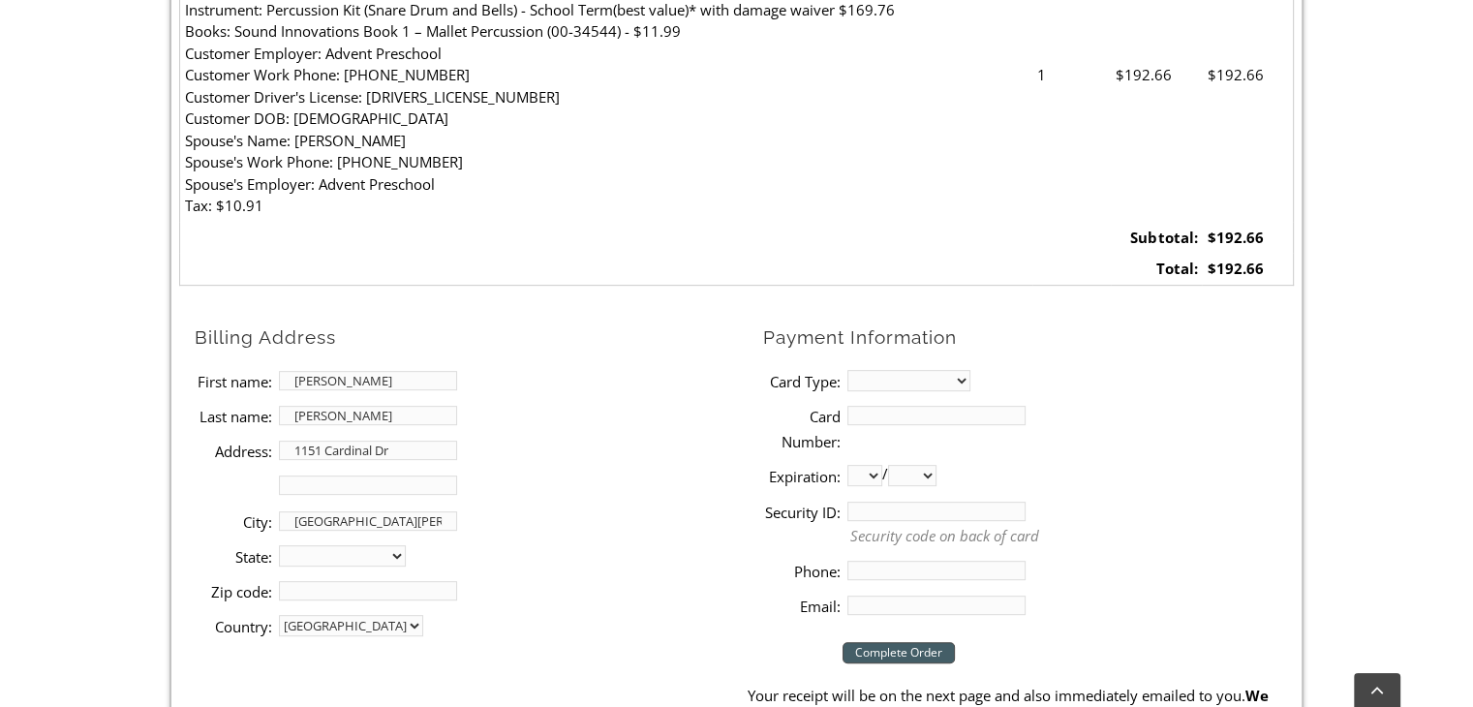
select select "PA"
type input "19382"
click at [863, 370] on select "MasterCard Visa American Express Discover" at bounding box center [909, 380] width 123 height 21
select select "visa"
click at [848, 370] on select "MasterCard Visa American Express Discover" at bounding box center [909, 380] width 123 height 21
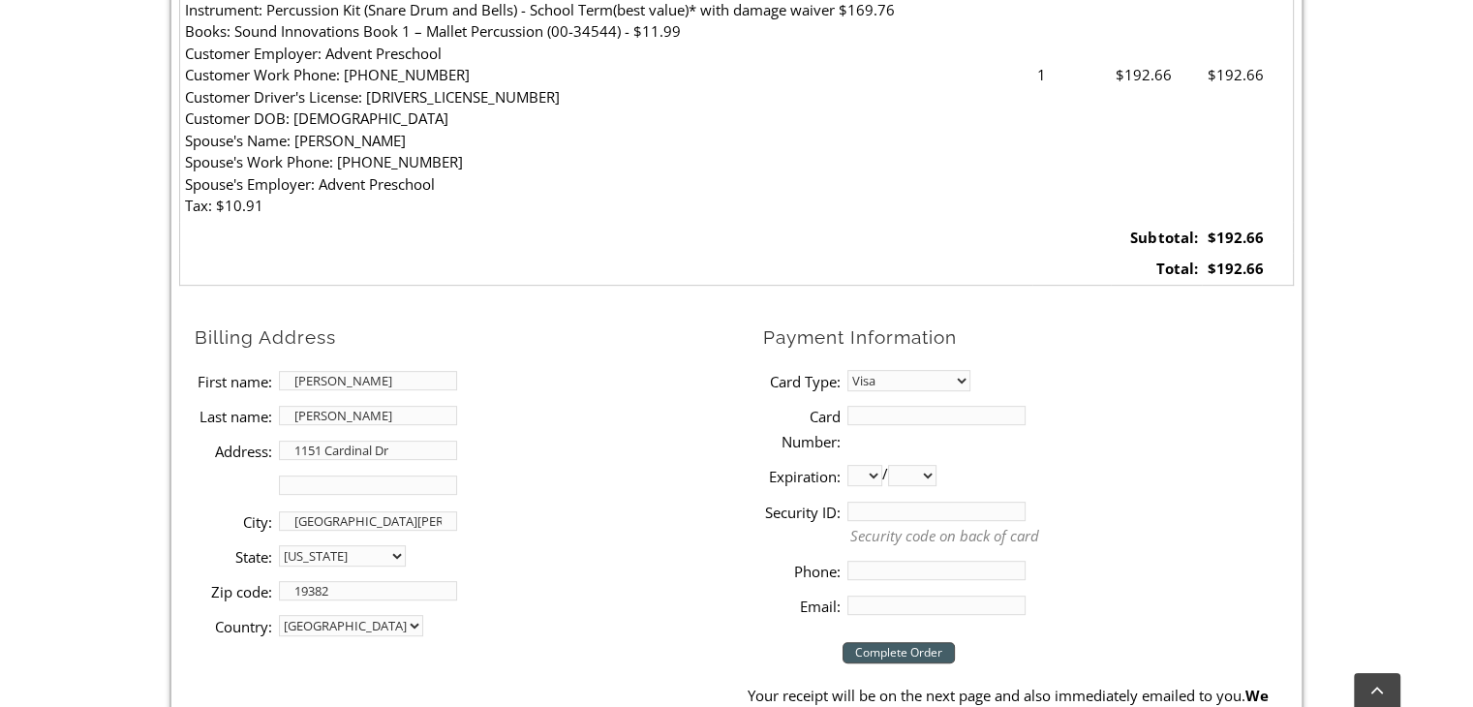
click at [868, 412] on input "Card Number:" at bounding box center [937, 415] width 178 height 19
type input "4179030018185656"
select select "01"
select select "2030"
click at [910, 507] on input "Security ID:" at bounding box center [937, 511] width 178 height 19
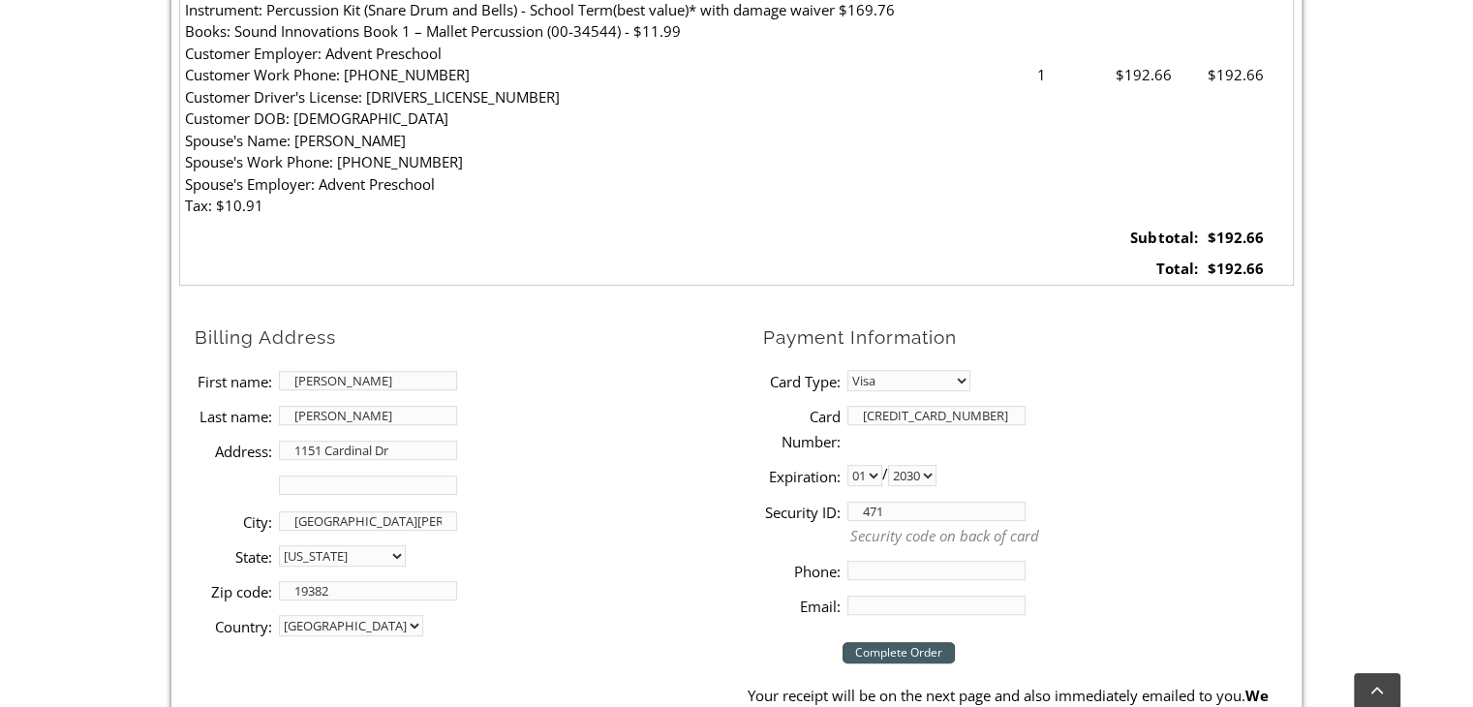
type input "471"
click at [899, 574] on input "Phone:" at bounding box center [937, 570] width 178 height 19
type input "4844599855"
type input "amandamariesherman@gmail.com"
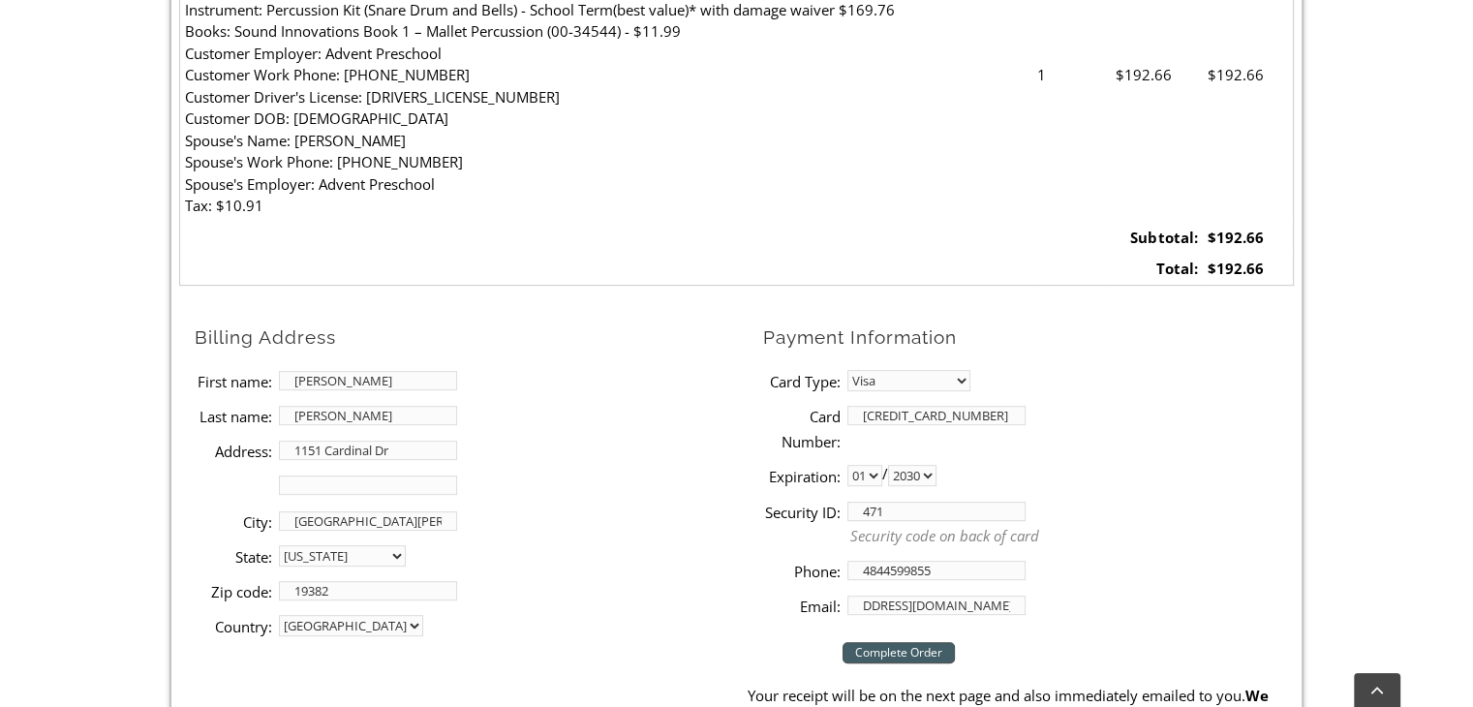
scroll to position [0, 0]
click at [883, 644] on input "Complete Order" at bounding box center [899, 652] width 112 height 21
